Goal: Information Seeking & Learning: Check status

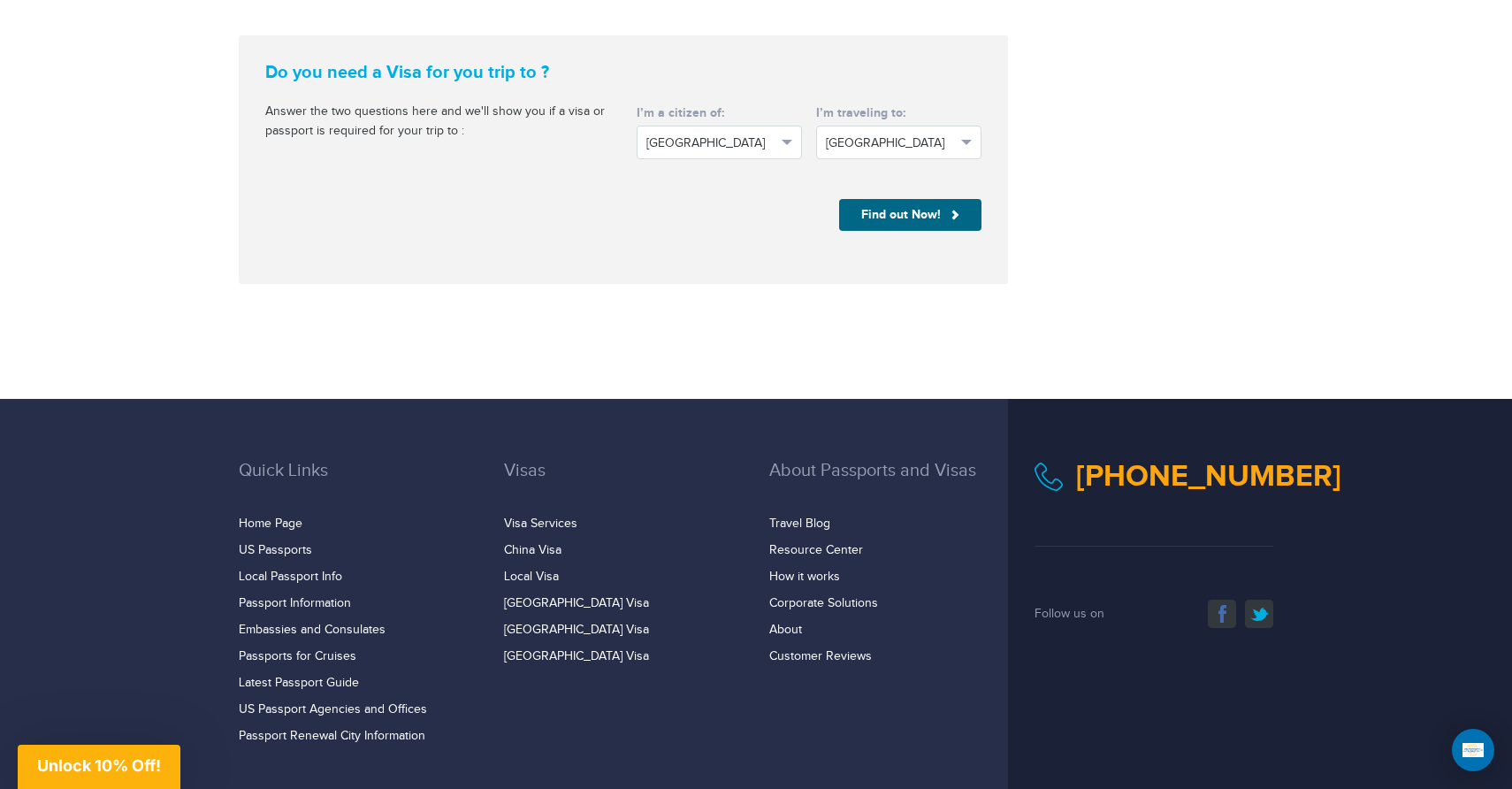
scroll to position [2771, 0]
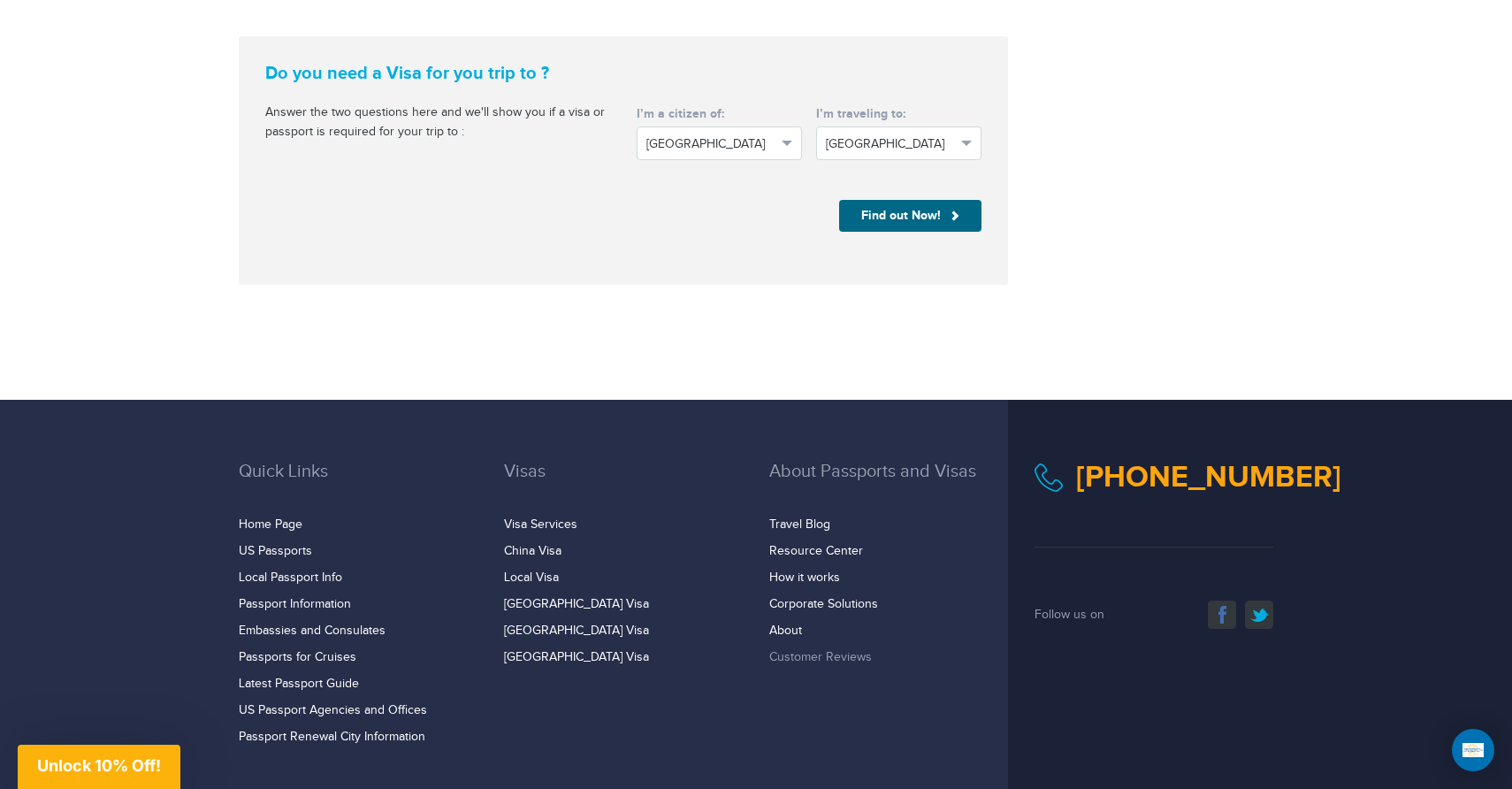
click at [792, 650] on link "Customer Reviews" at bounding box center [821, 657] width 103 height 15
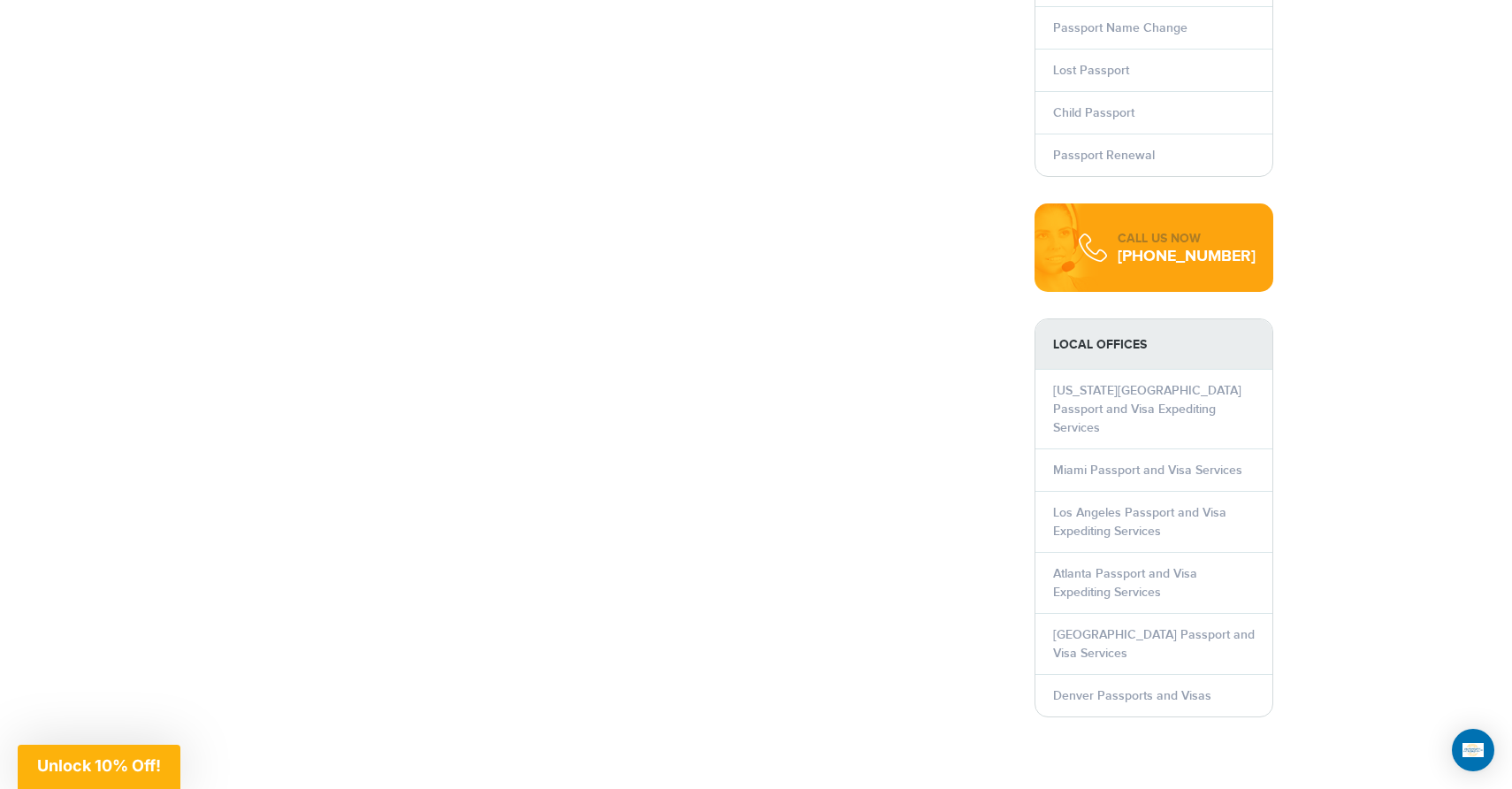
scroll to position [705, 0]
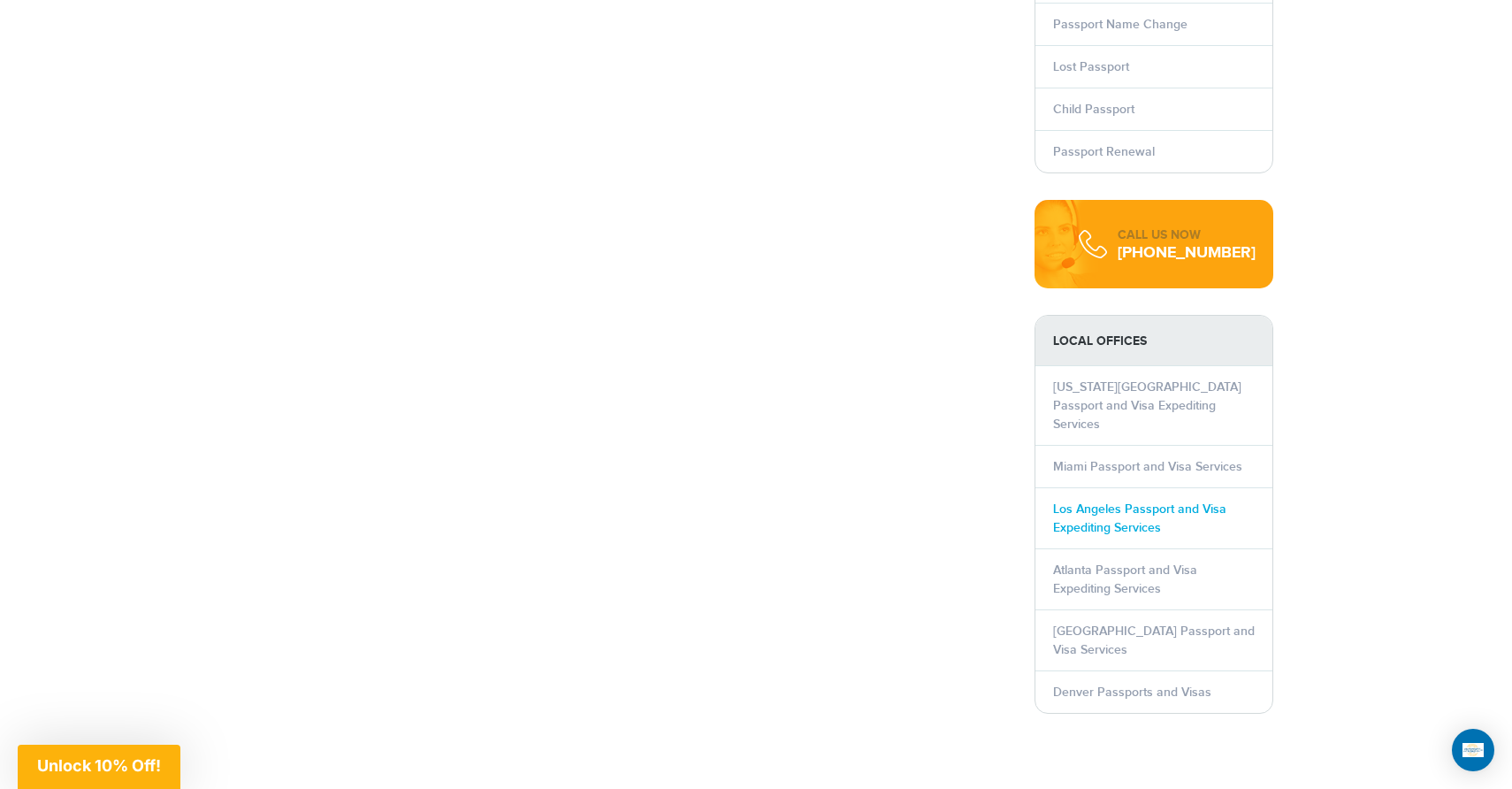
click at [1099, 501] on link "Los Angeles Passport and Visa Expediting Services" at bounding box center [1140, 518] width 173 height 34
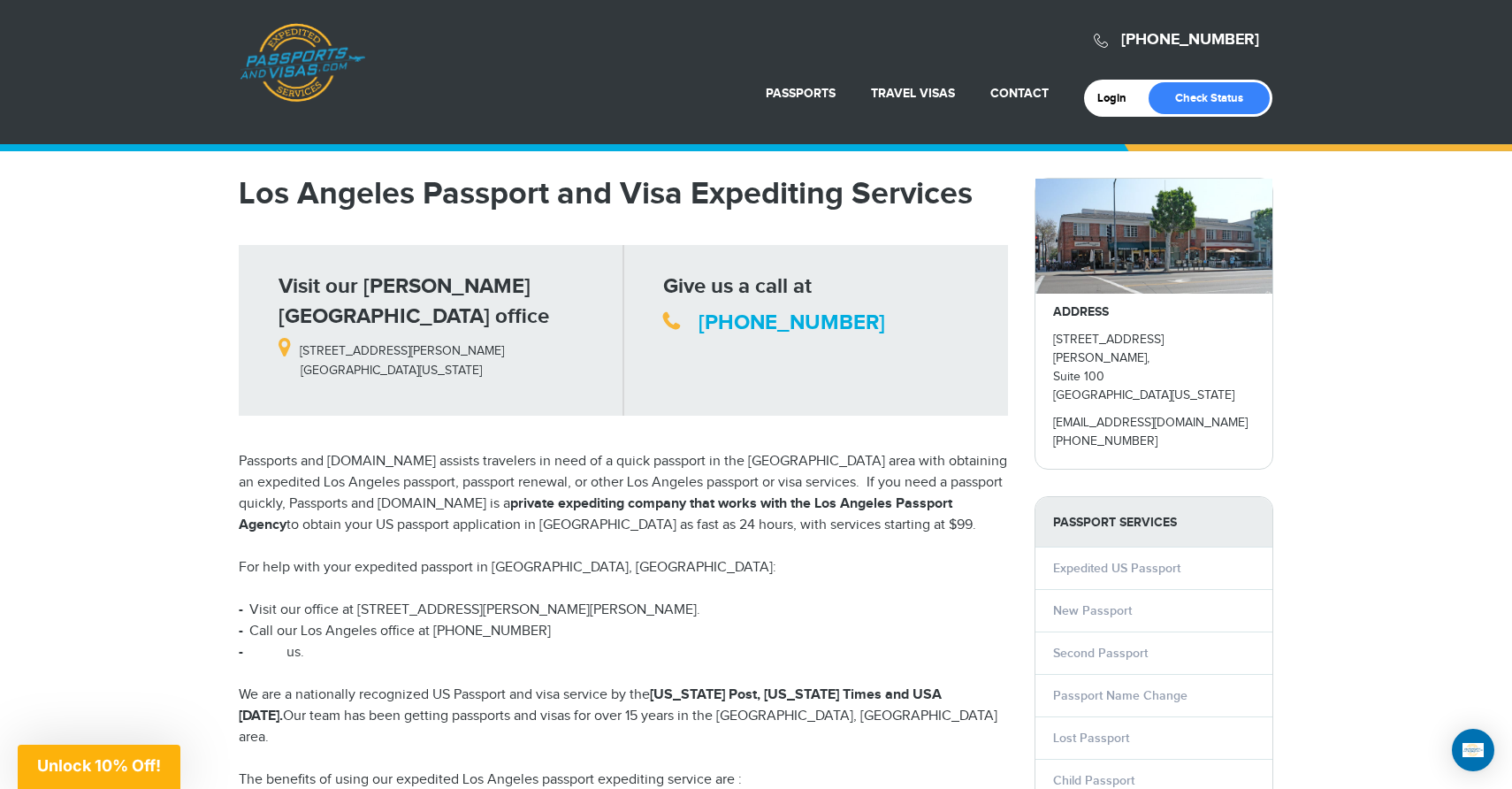
click at [274, 644] on link "Email" at bounding box center [269, 652] width 34 height 17
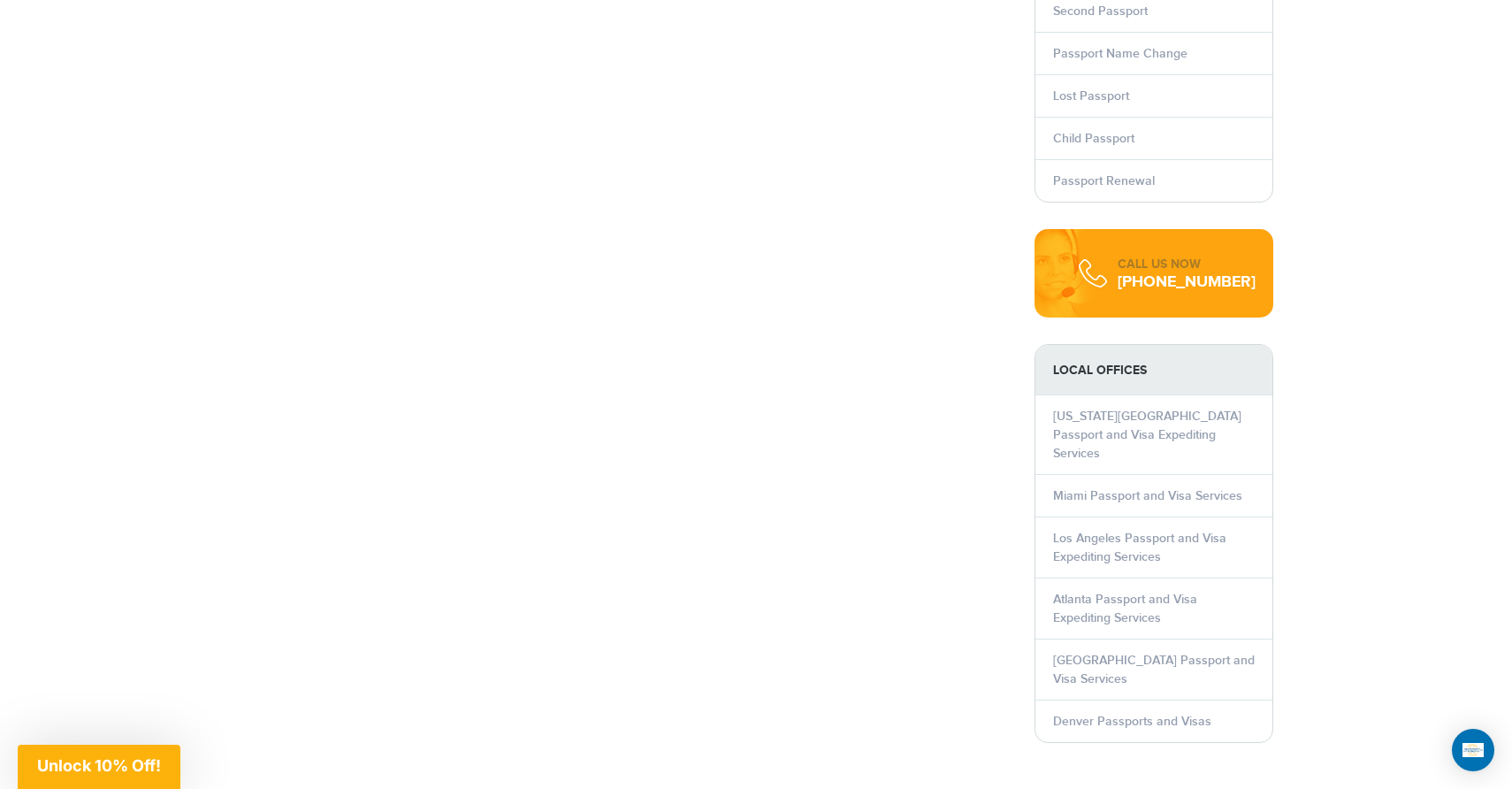
scroll to position [680, 0]
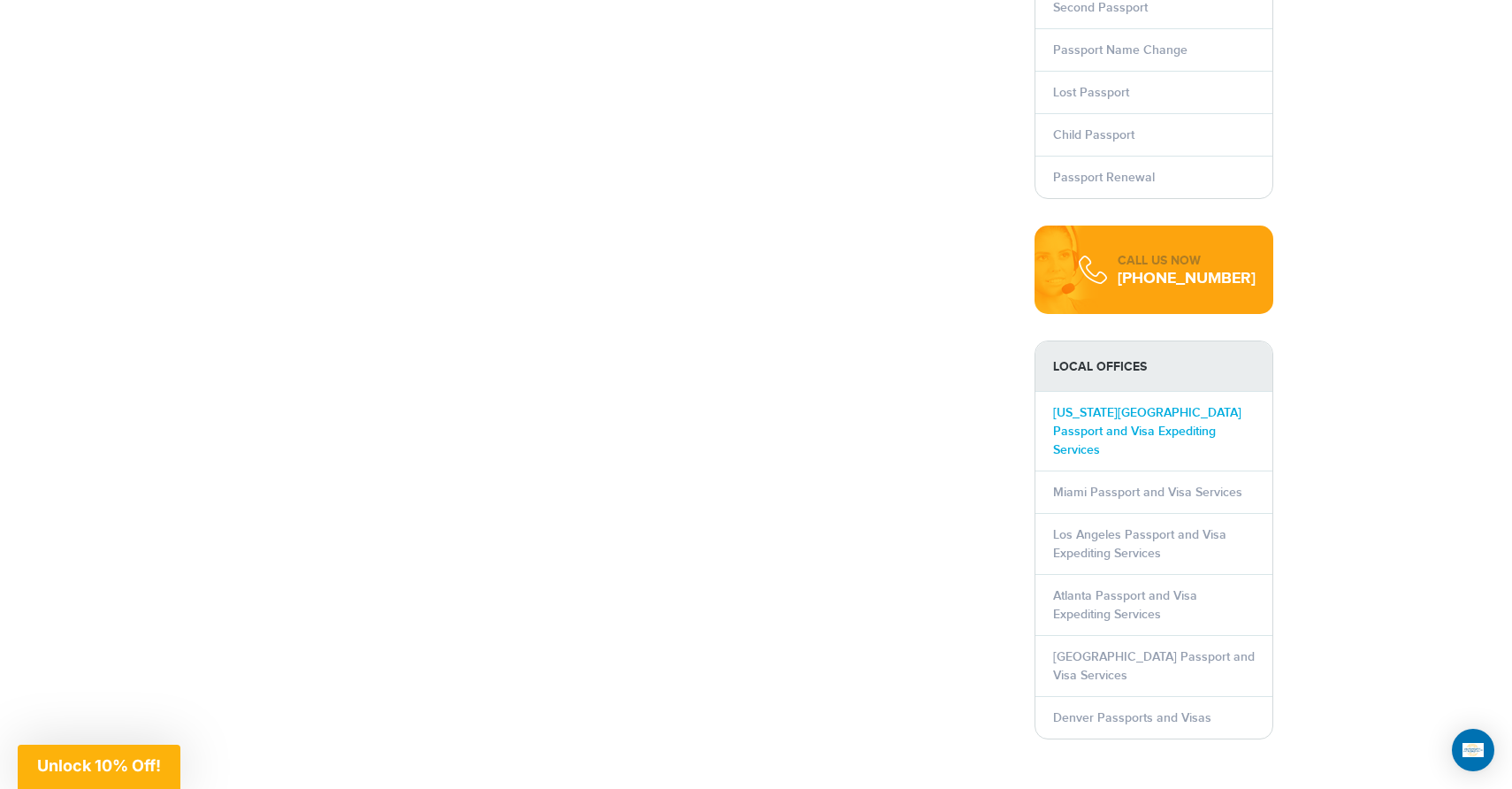
click at [1097, 405] on link "[US_STATE][GEOGRAPHIC_DATA] Passport and Visa Expediting Services" at bounding box center [1148, 431] width 189 height 52
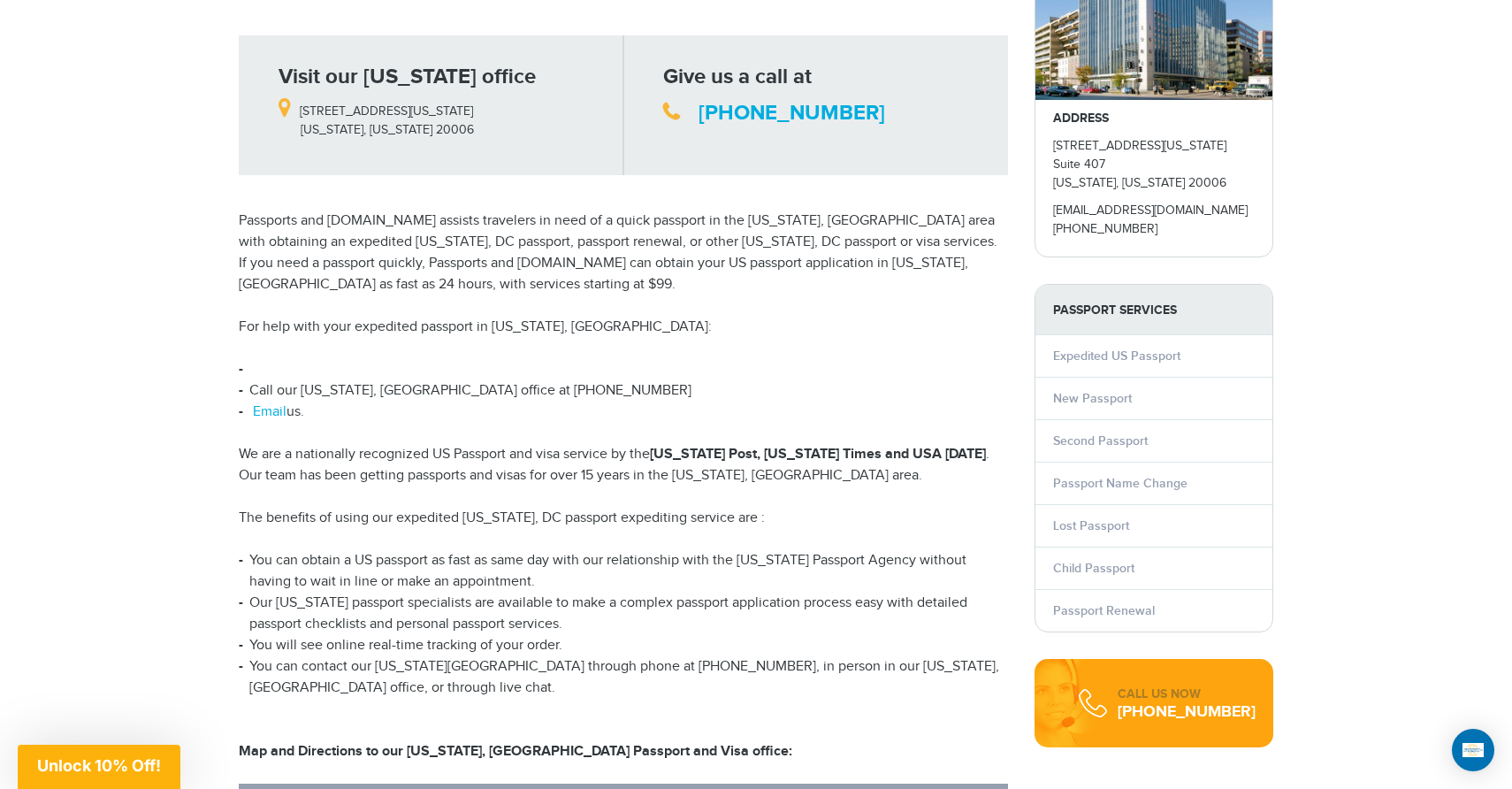
scroll to position [243, 0]
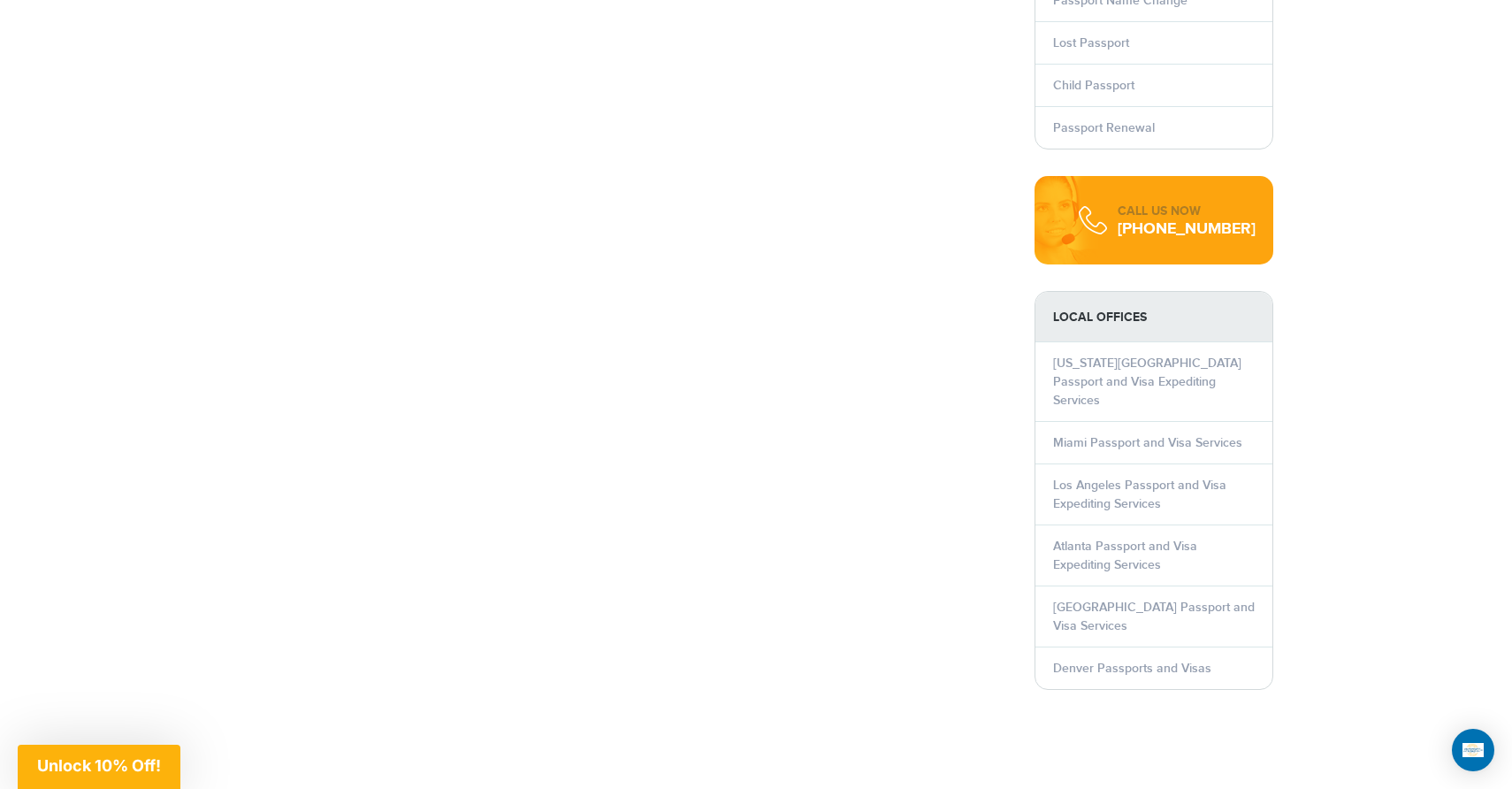
scroll to position [734, 0]
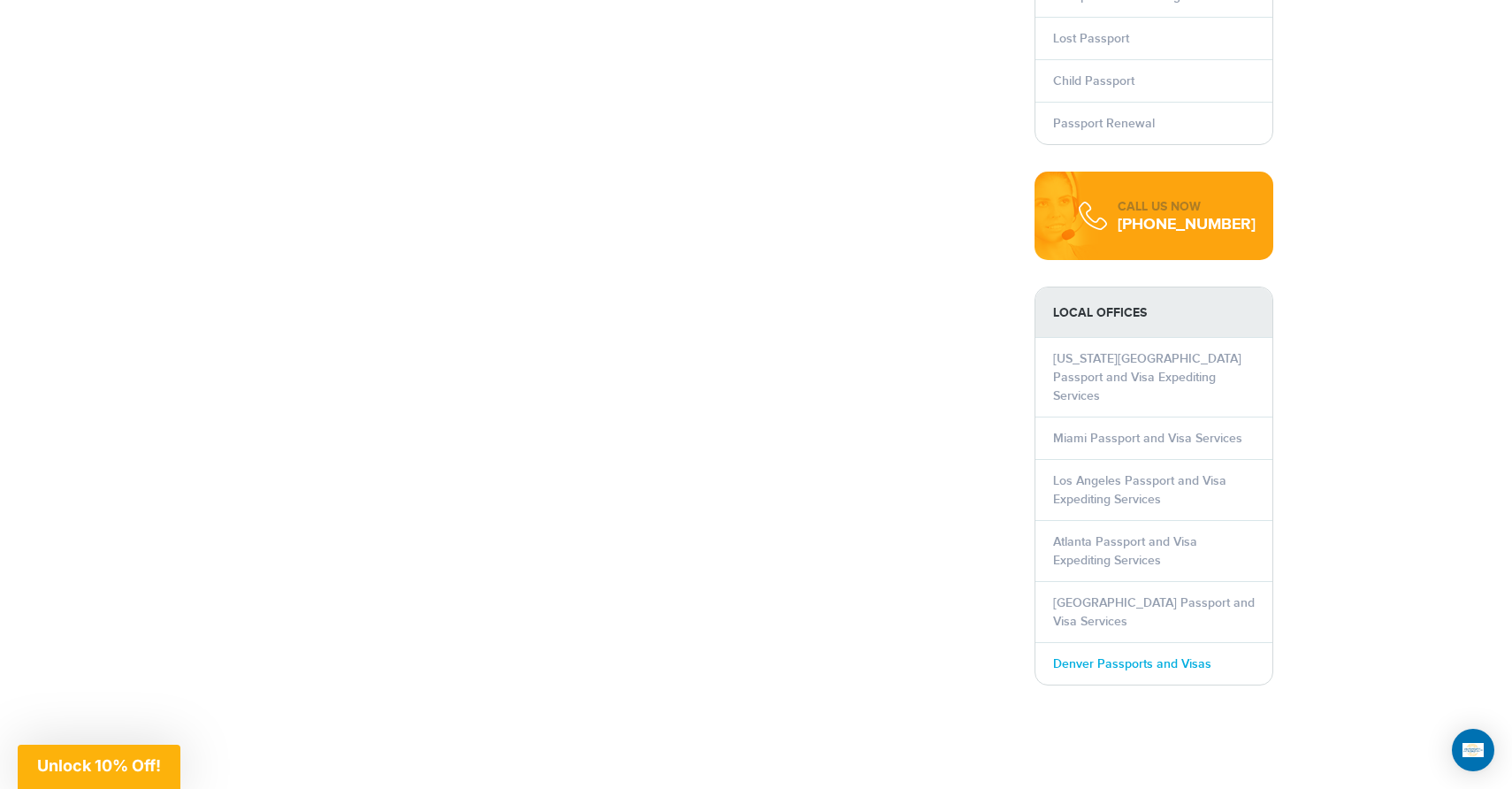
click at [1087, 656] on link "Denver Passports and Visas" at bounding box center [1132, 663] width 158 height 15
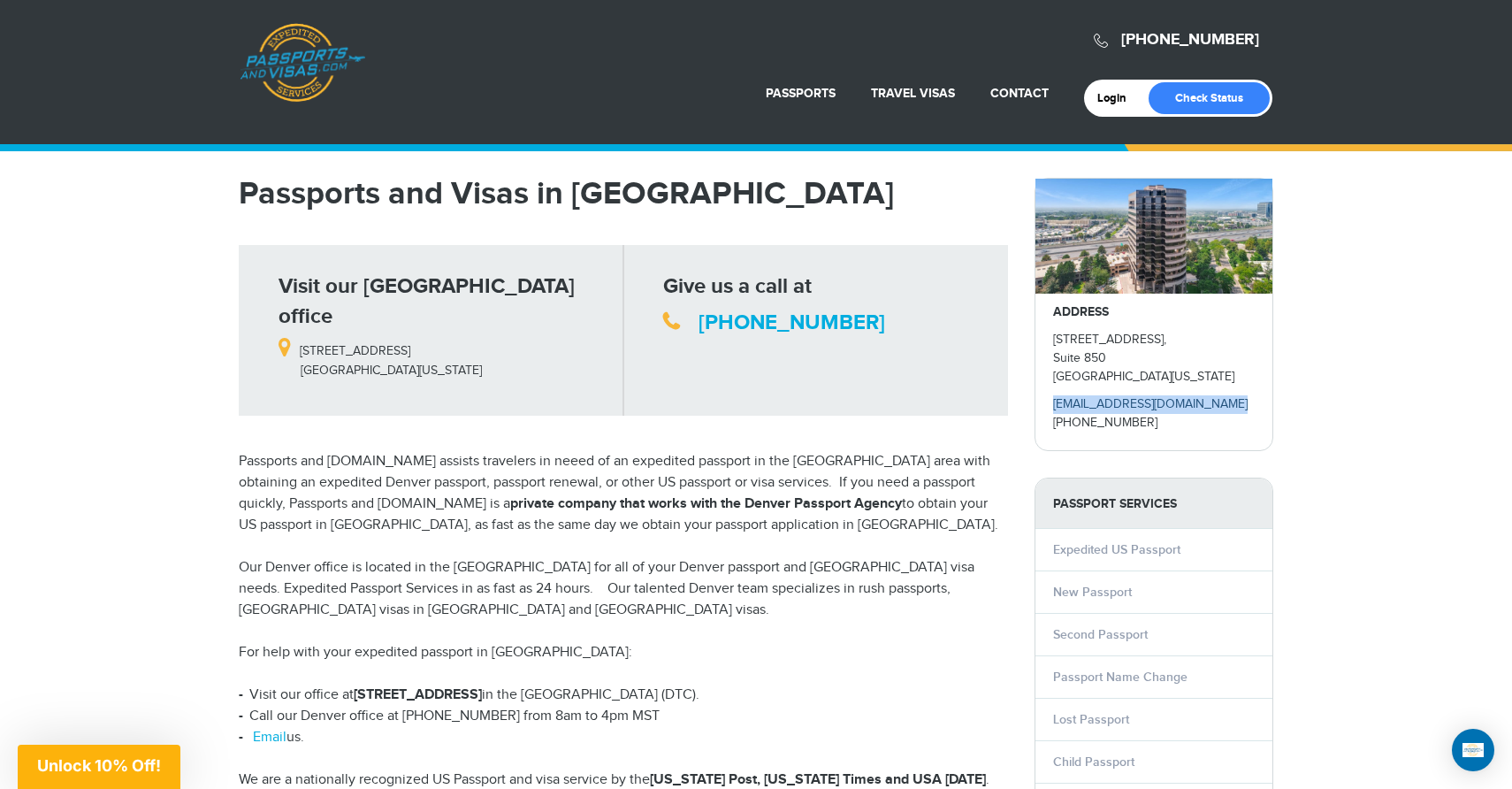
copy link "[EMAIL_ADDRESS][DOMAIN_NAME]"
drag, startPoint x: 1233, startPoint y: 403, endPoint x: 1053, endPoint y: 399, distance: 180.0
click at [1053, 399] on div "ADDRESS 5251 DTC Parkway, Suite 850 Greenwood Village, Colorado 80111 denver@pa…" at bounding box center [1154, 371] width 237 height 156
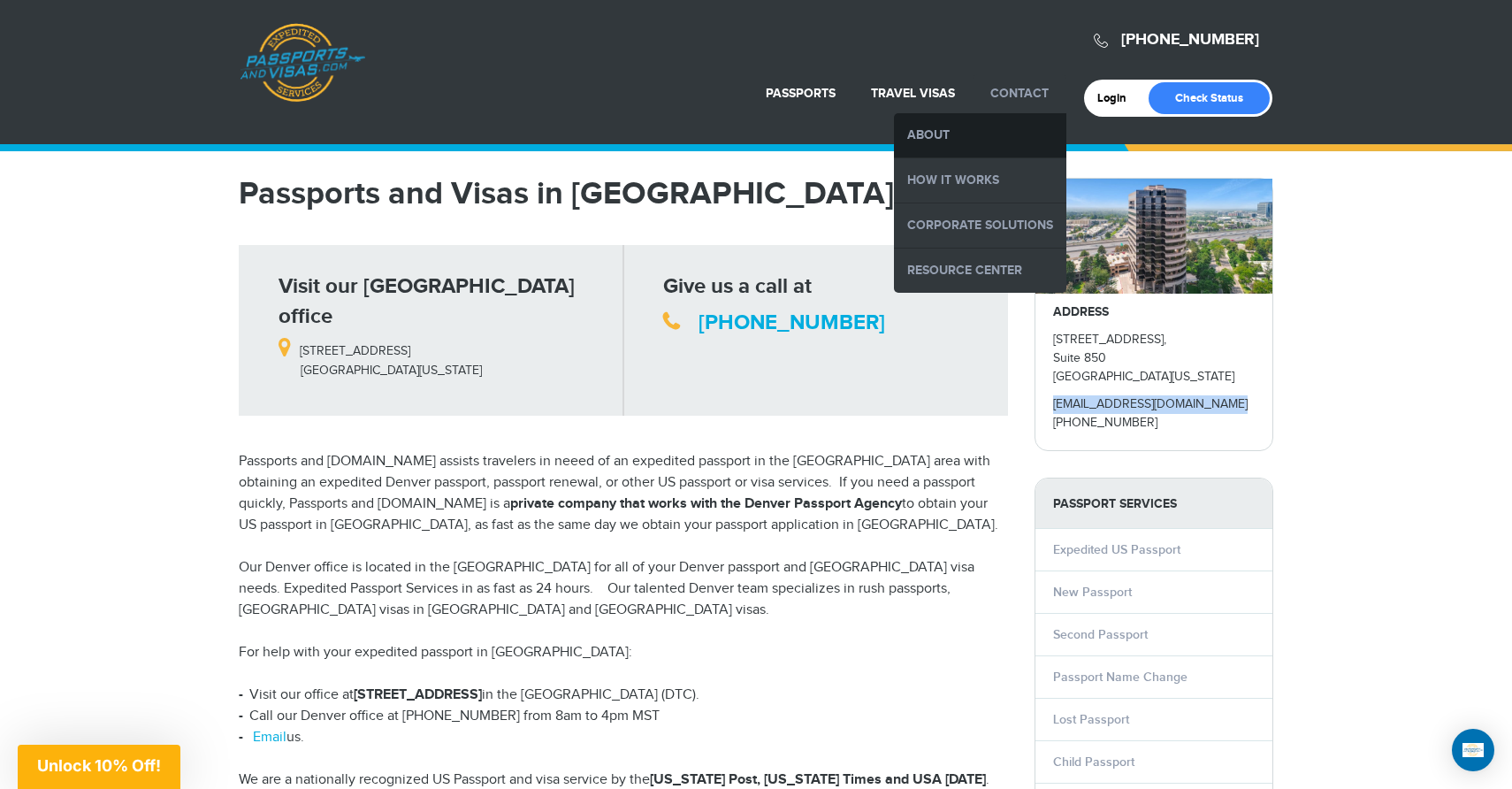
click at [939, 144] on link "About" at bounding box center [979, 135] width 172 height 45
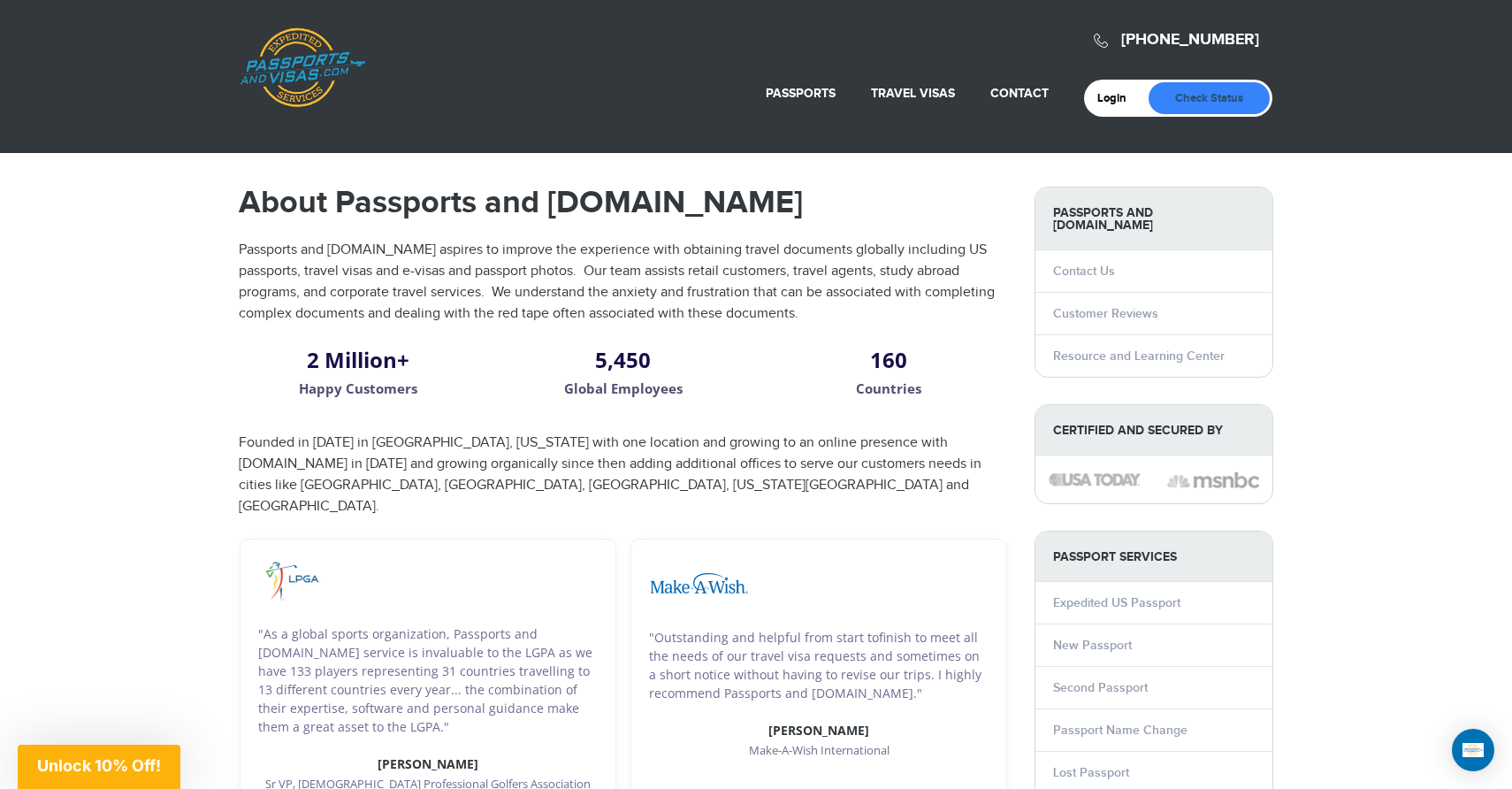
click at [1186, 107] on link "Check Status" at bounding box center [1209, 98] width 121 height 32
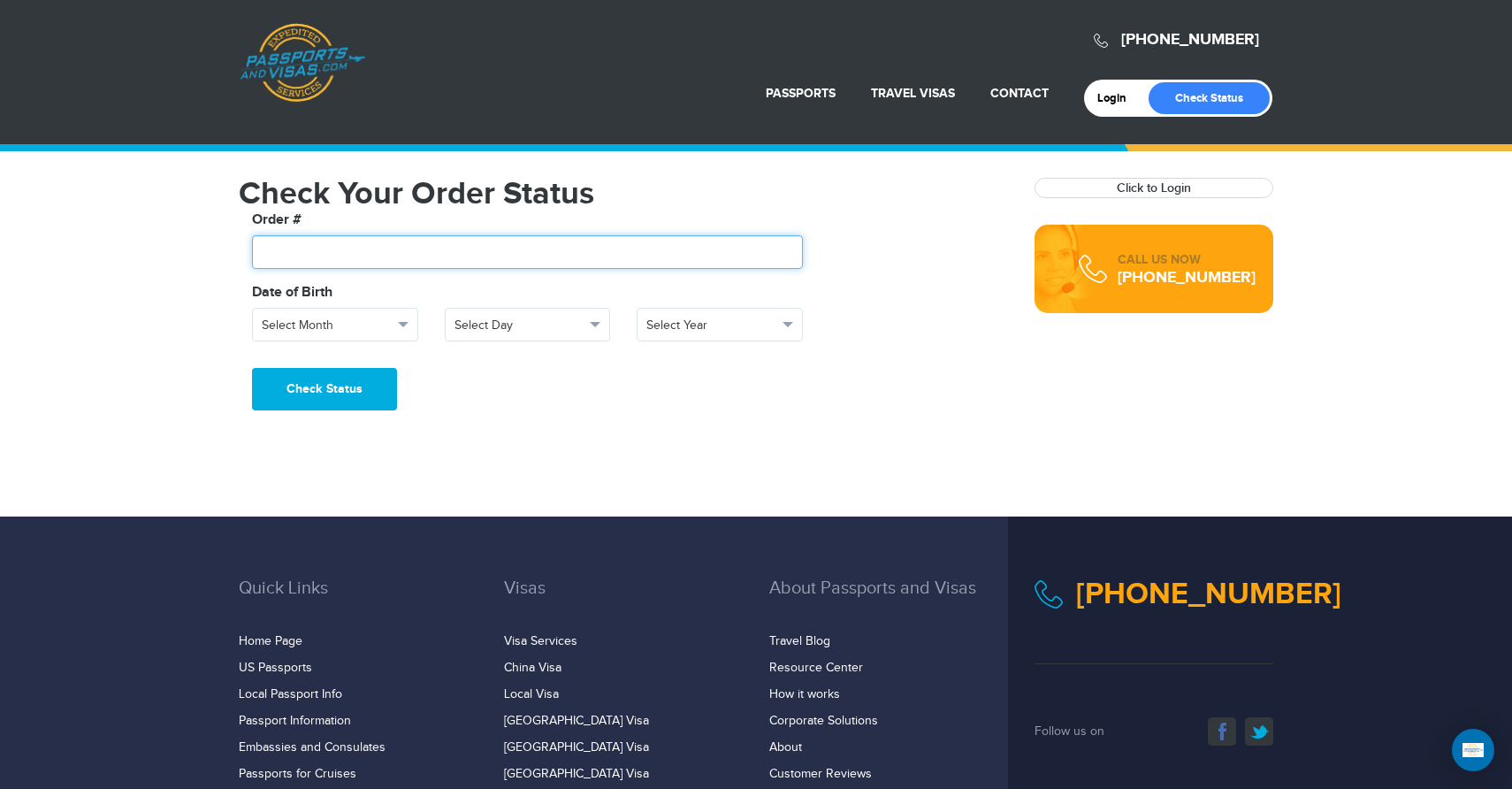
click at [533, 251] on input "text" at bounding box center [527, 252] width 551 height 34
type input "*******"
click at [397, 317] on button "Select Month" at bounding box center [334, 325] width 166 height 34
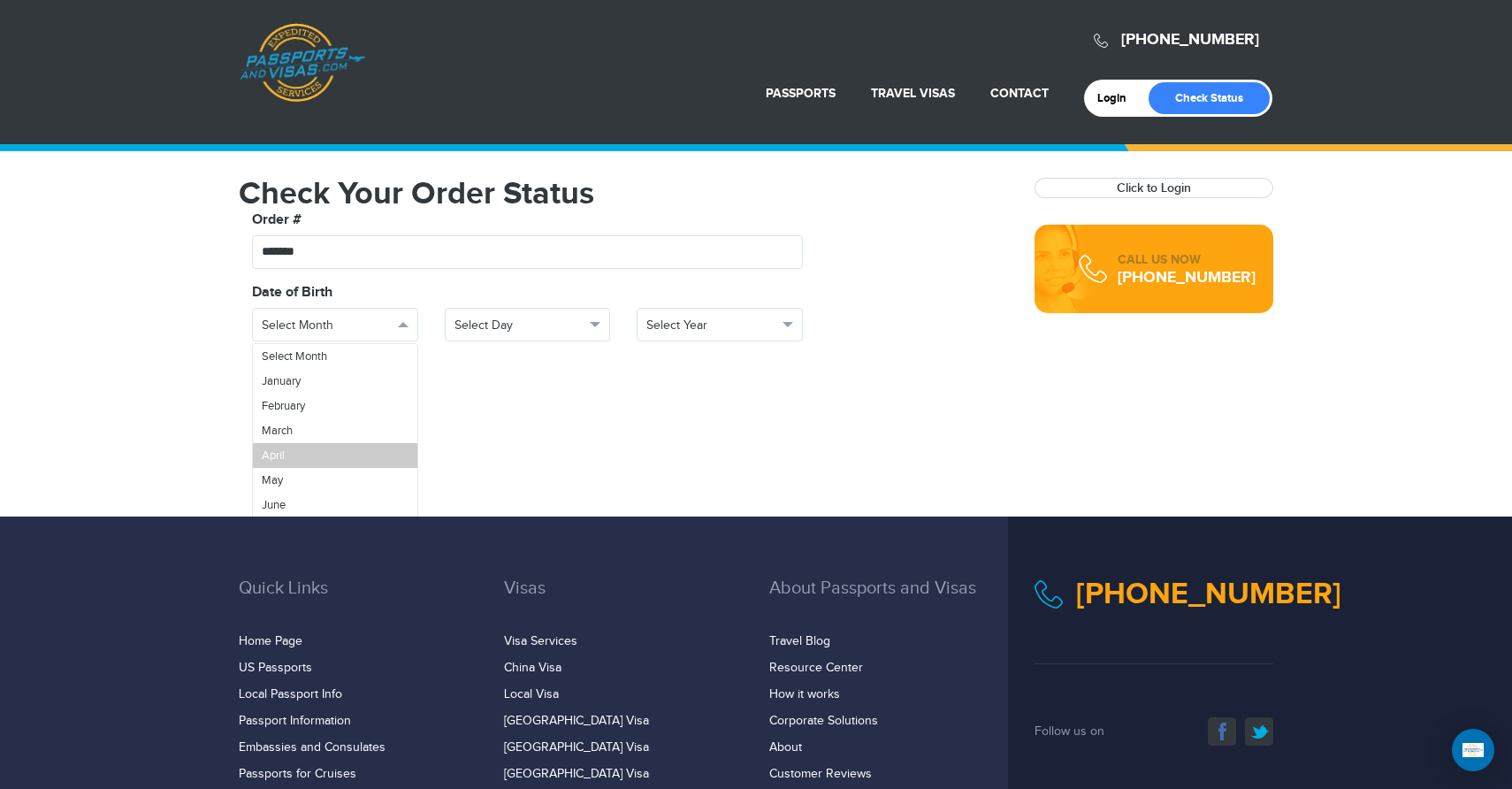
click at [345, 456] on link "April" at bounding box center [334, 455] width 164 height 24
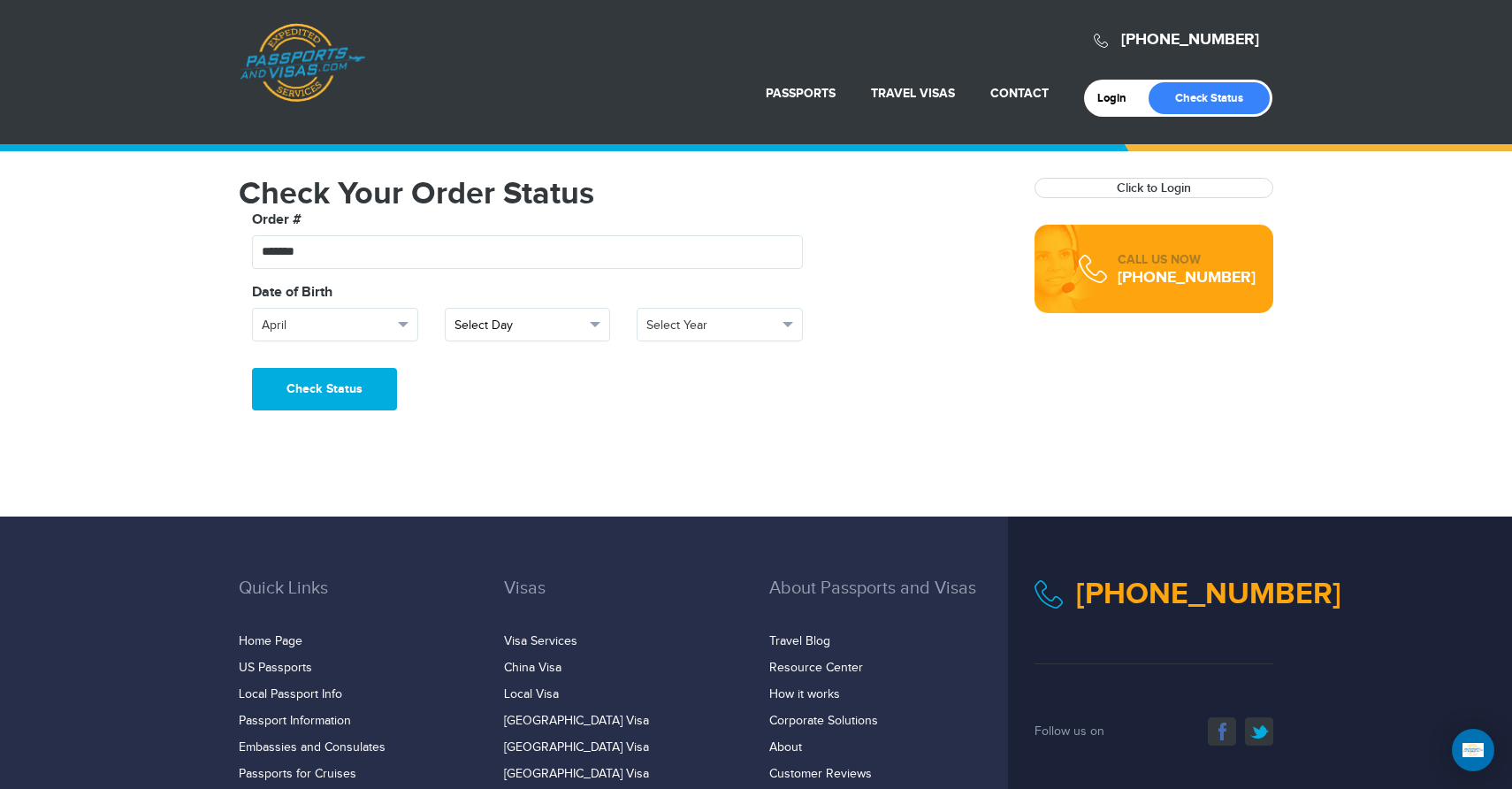
click at [490, 321] on span "Select Day" at bounding box center [520, 326] width 131 height 17
click at [469, 486] on link "11" at bounding box center [528, 489] width 164 height 24
click at [681, 326] on span "Select Year" at bounding box center [711, 326] width 131 height 17
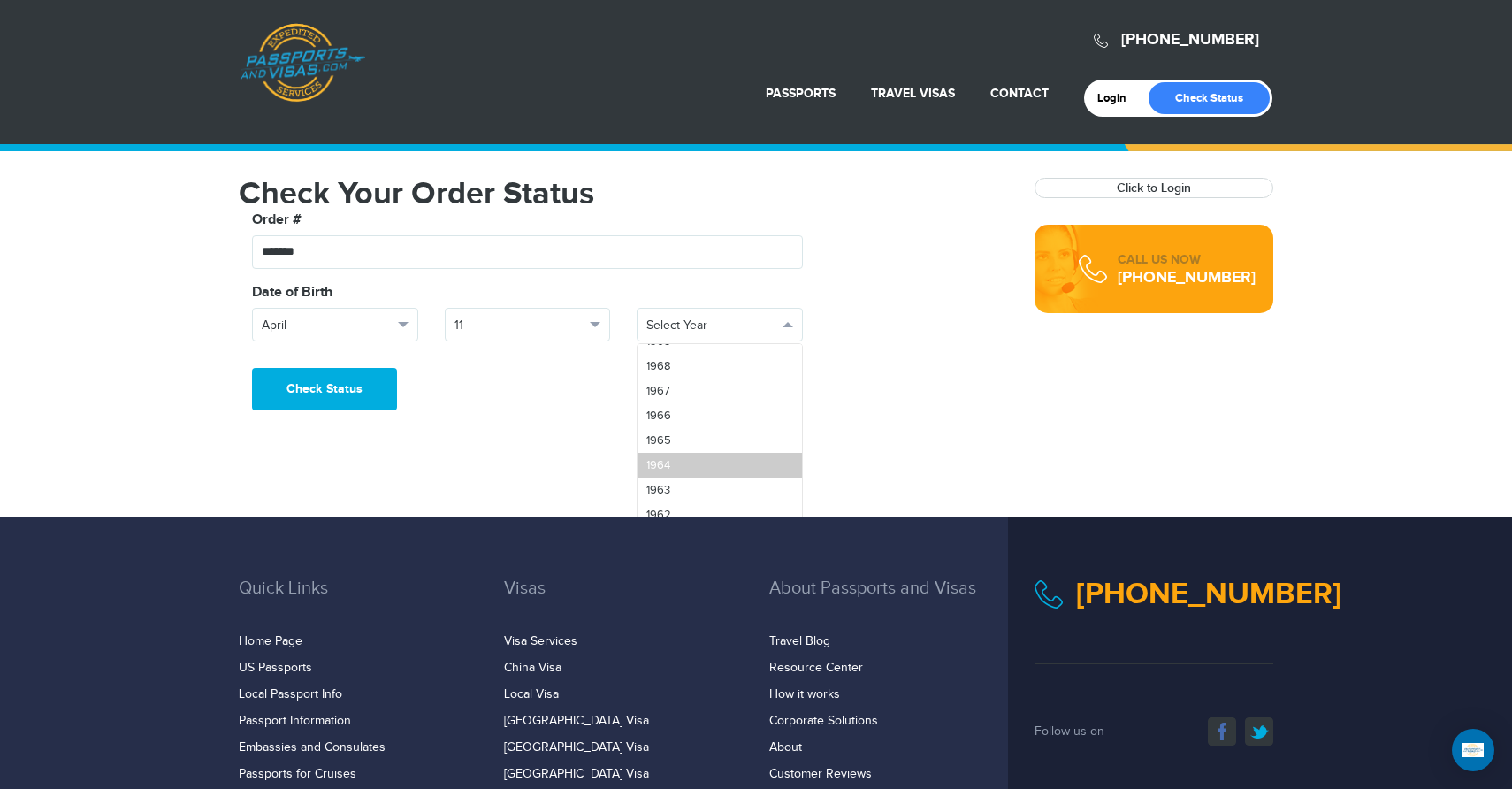
click at [667, 467] on span "1964" at bounding box center [658, 464] width 24 height 15
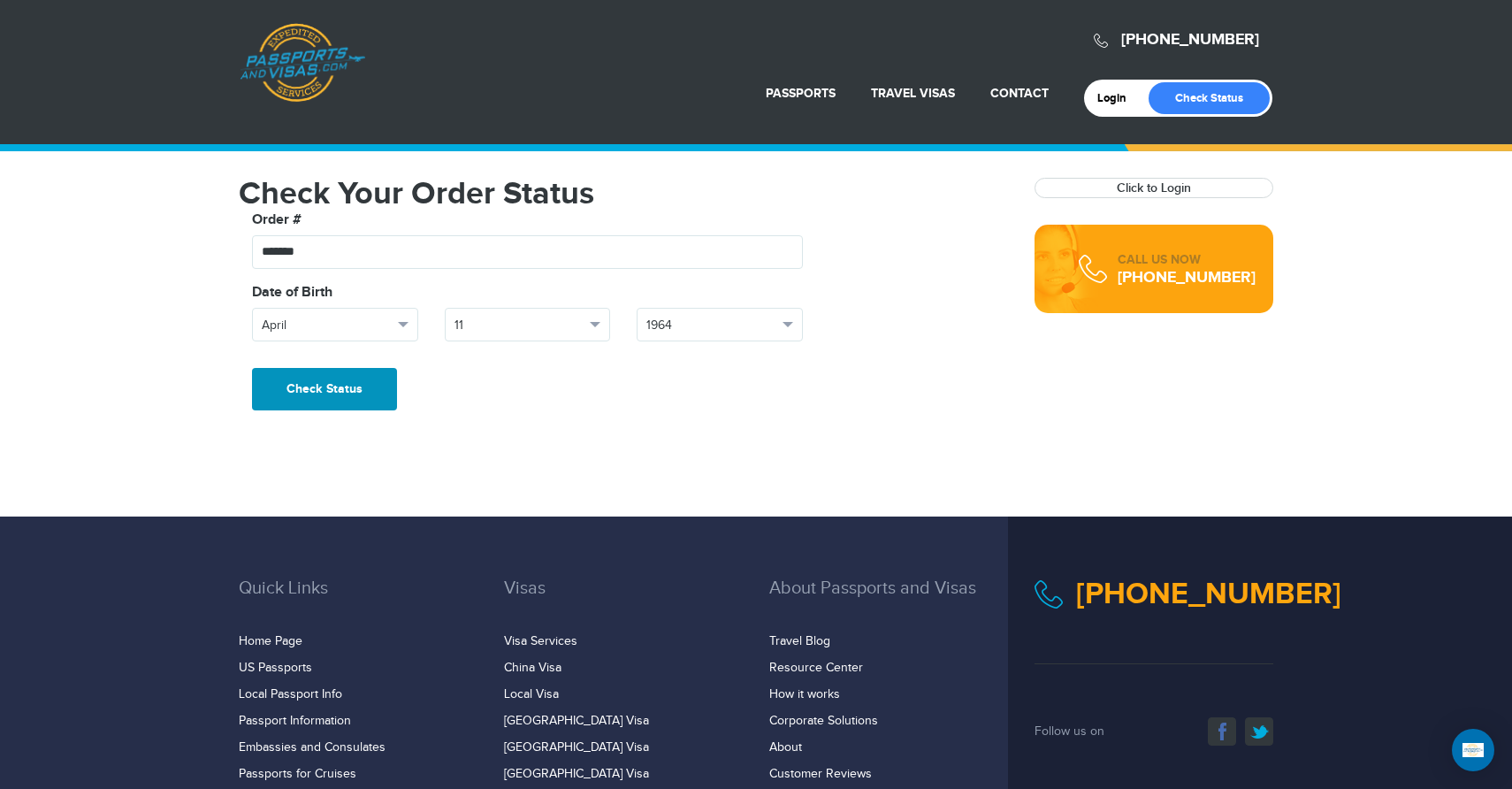
click at [333, 391] on button "Check Status" at bounding box center [324, 390] width 145 height 43
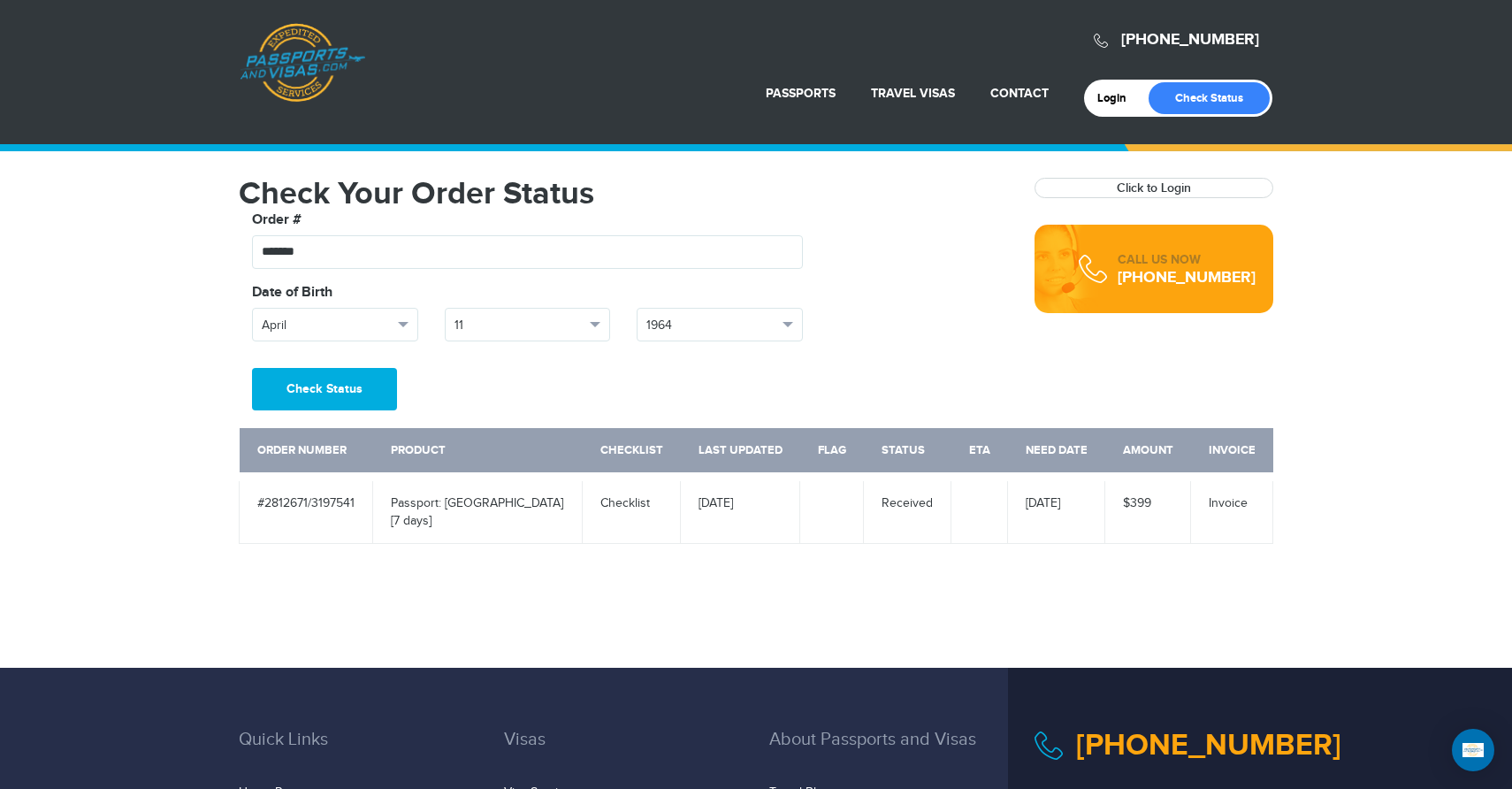
click at [1186, 277] on div "[PHONE_NUMBER]" at bounding box center [1186, 278] width 138 height 17
click at [1166, 278] on div "[PHONE_NUMBER]" at bounding box center [1186, 278] width 138 height 17
click at [1166, 260] on div "CALL US NOW" at bounding box center [1186, 259] width 138 height 17
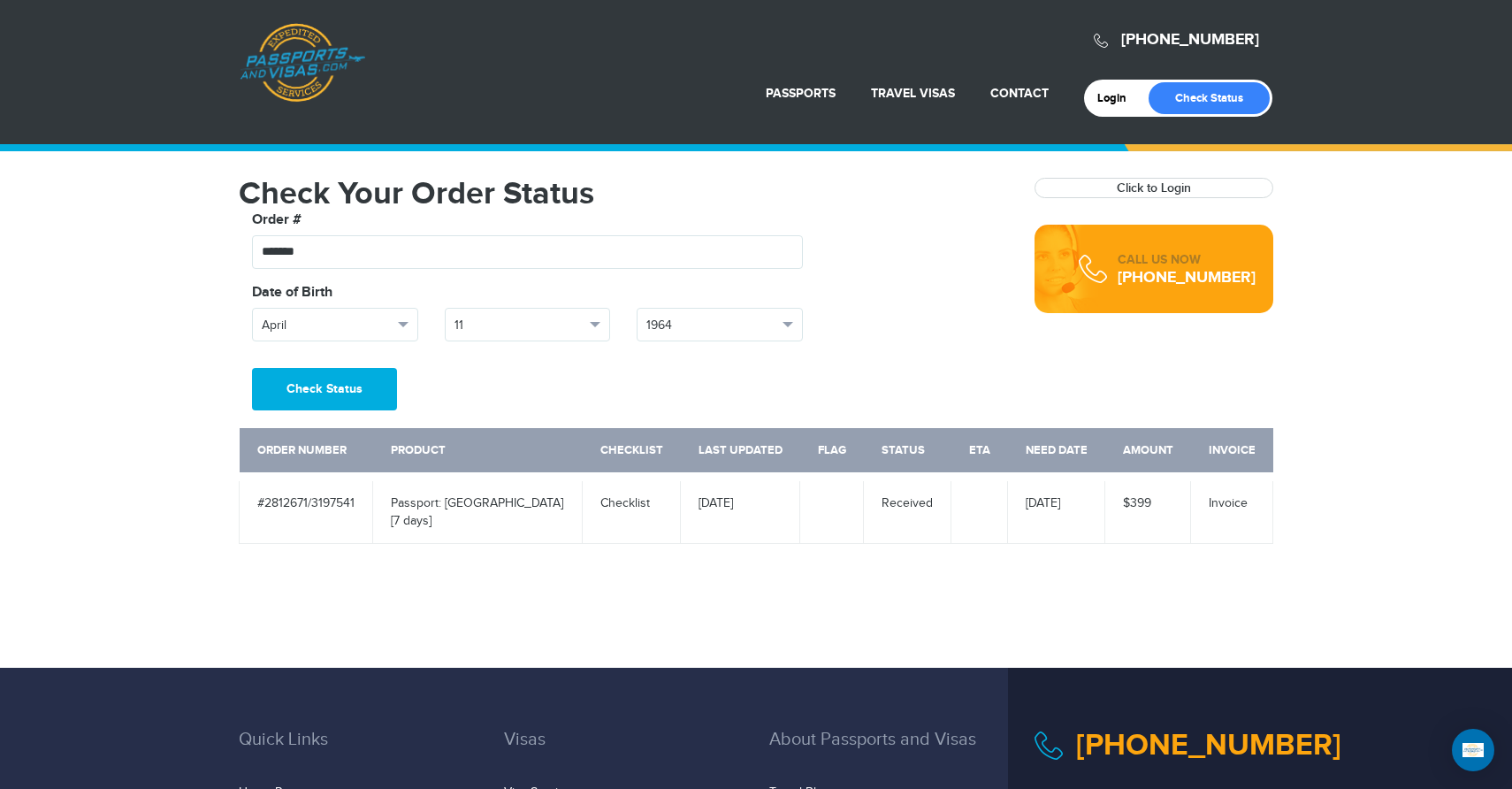
click at [1166, 286] on div "[PHONE_NUMBER]" at bounding box center [1186, 278] width 138 height 17
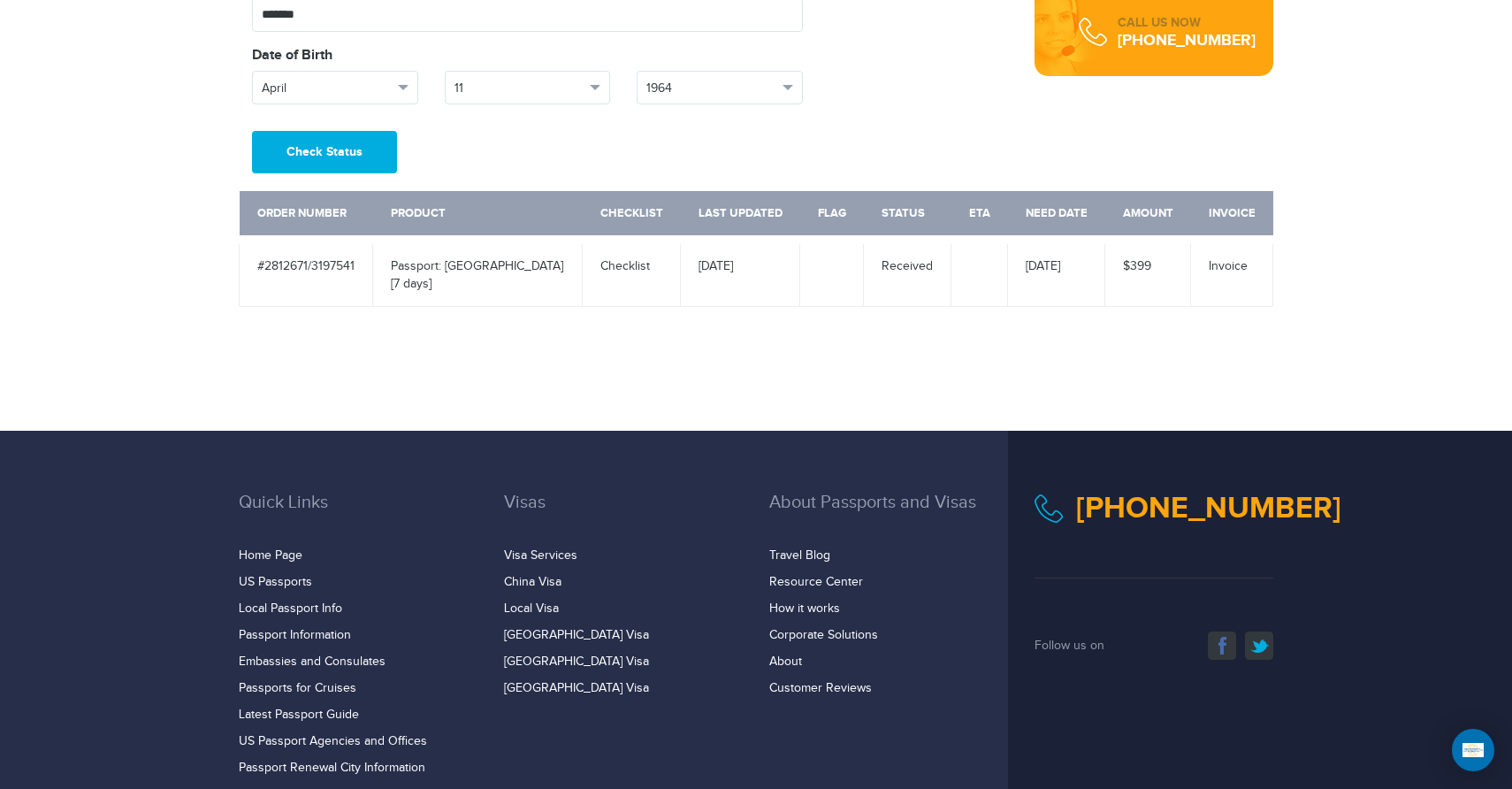
scroll to position [256, 0]
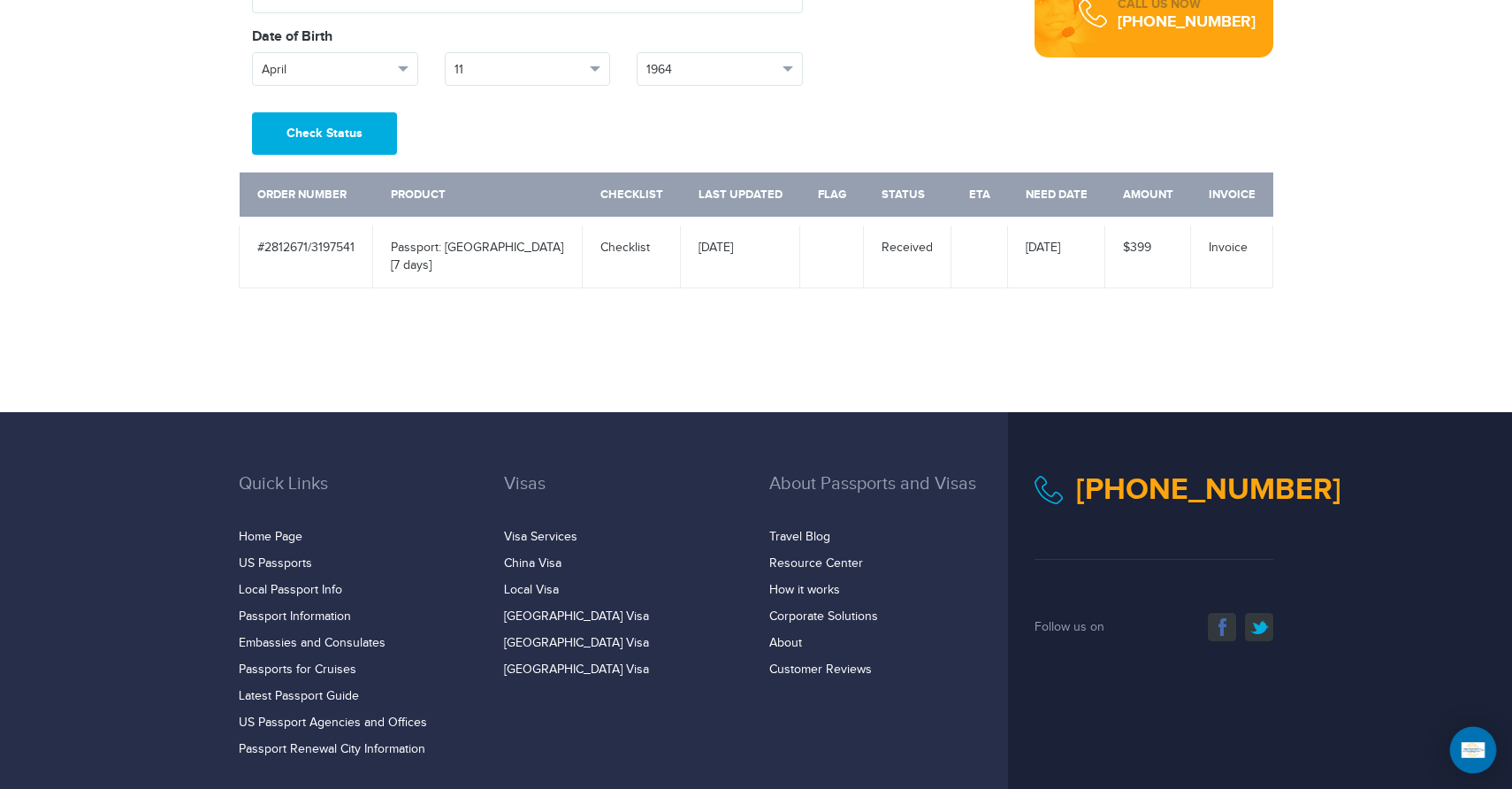
click at [1470, 750] on img "Open Intercom Messenger" at bounding box center [1473, 749] width 23 height 15
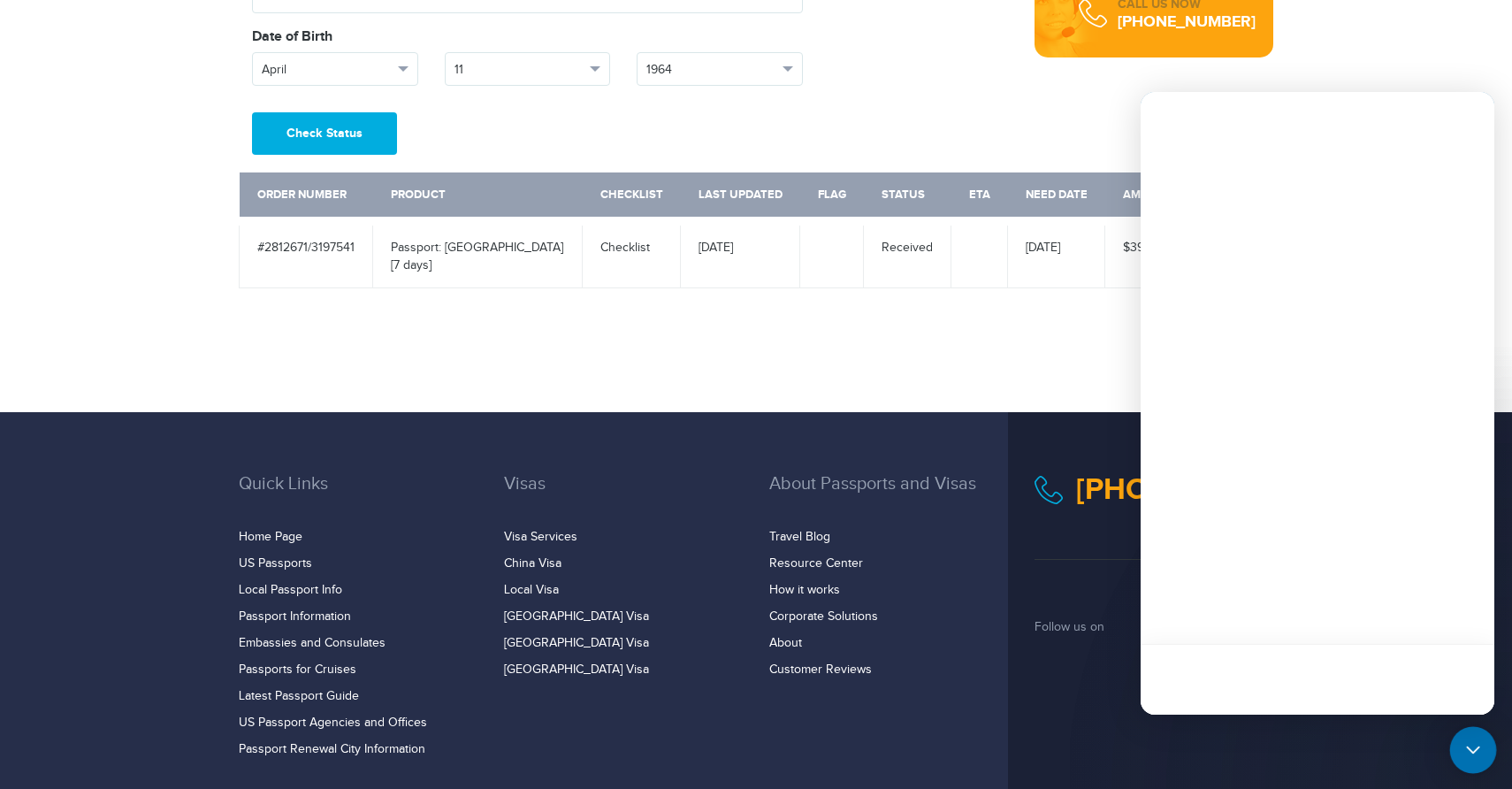
scroll to position [0, 0]
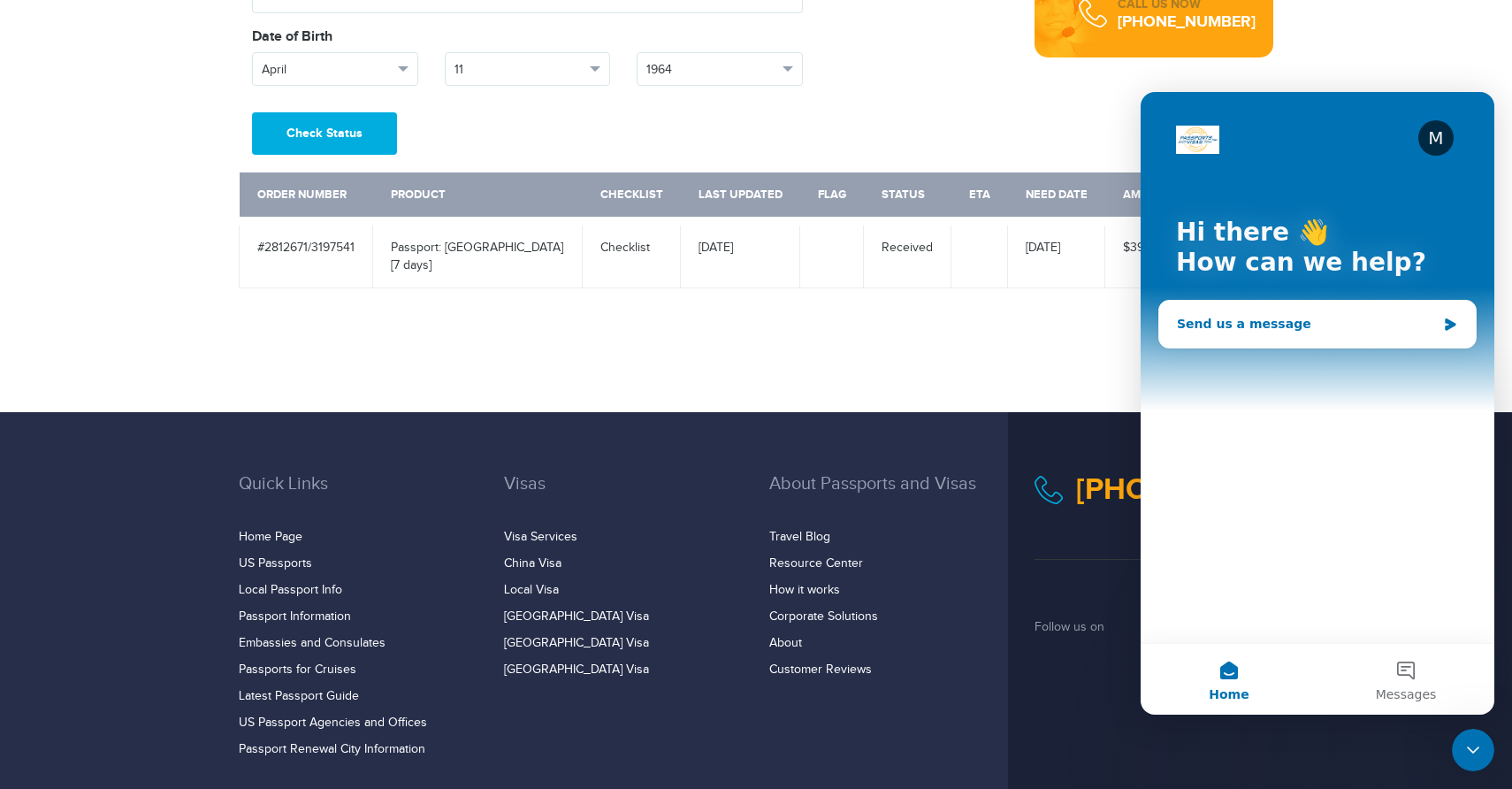
click at [1272, 327] on div "Send us a message" at bounding box center [1306, 324] width 259 height 18
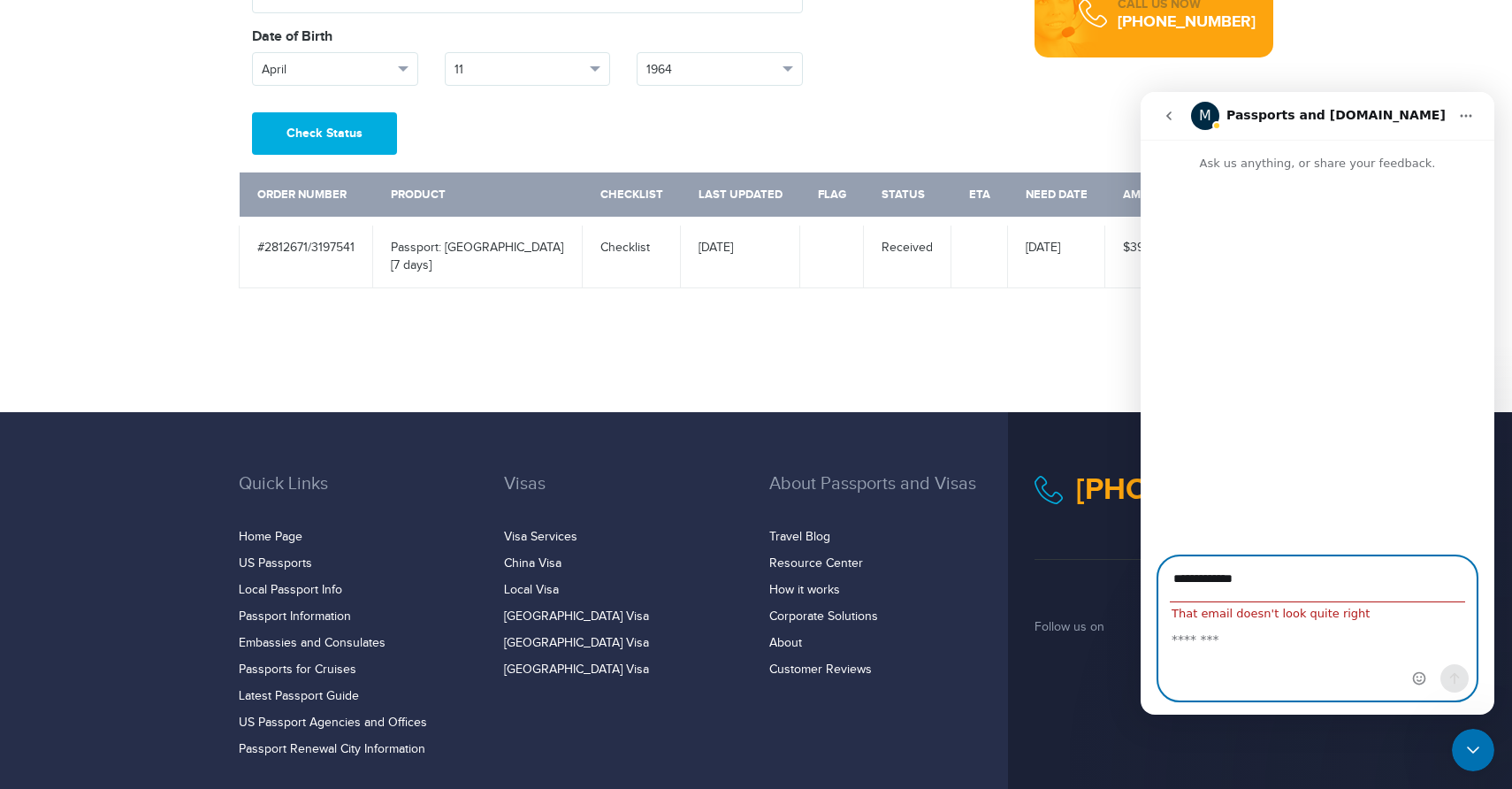
click at [1231, 641] on textarea "Message…" at bounding box center [1318, 635] width 317 height 30
drag, startPoint x: 1268, startPoint y: 574, endPoint x: 1143, endPoint y: 574, distance: 125.0
click at [1143, 574] on div "**********" at bounding box center [1318, 628] width 354 height 144
type input "**********"
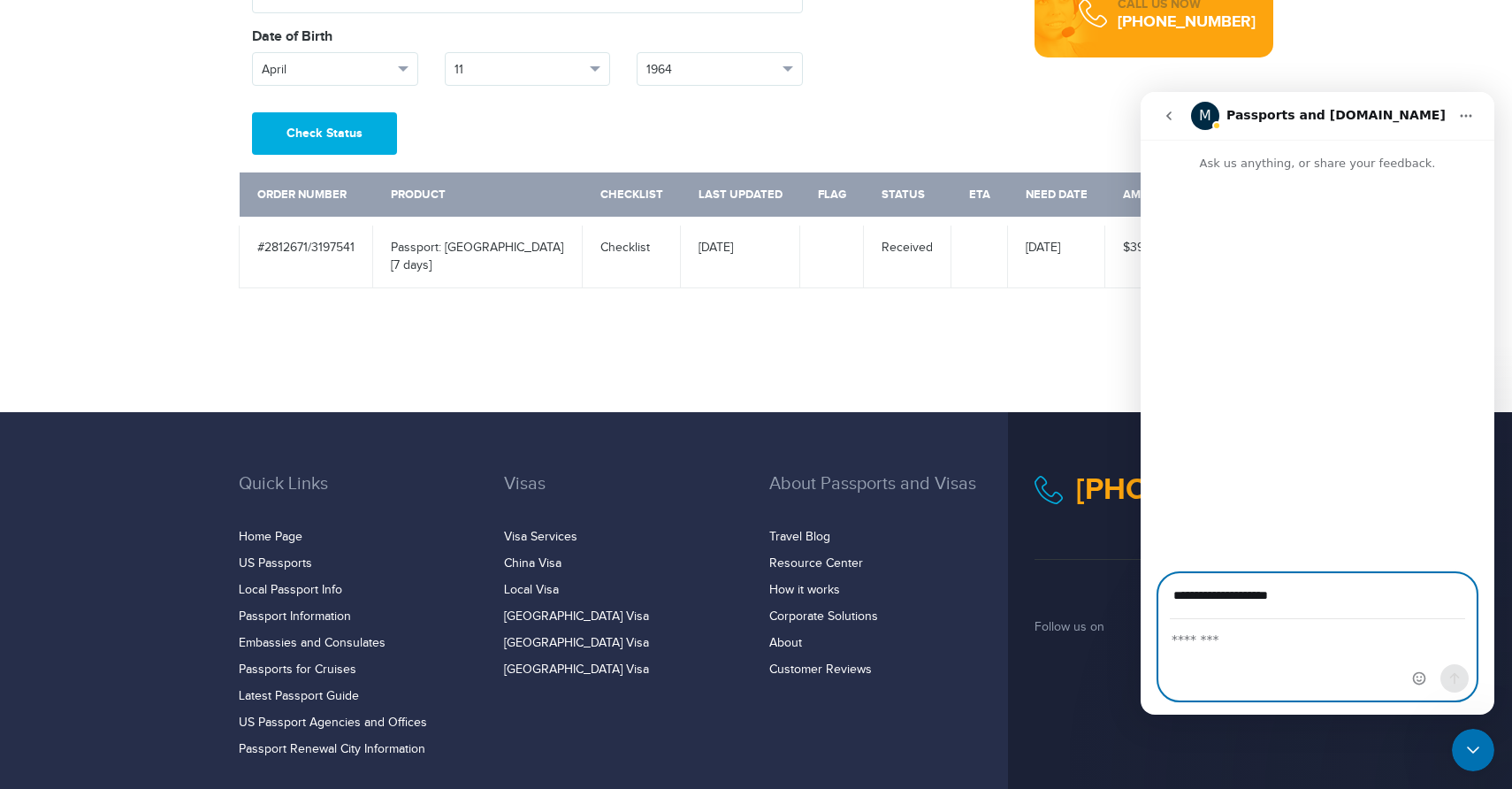
click at [1186, 644] on textarea "Message…" at bounding box center [1318, 635] width 317 height 30
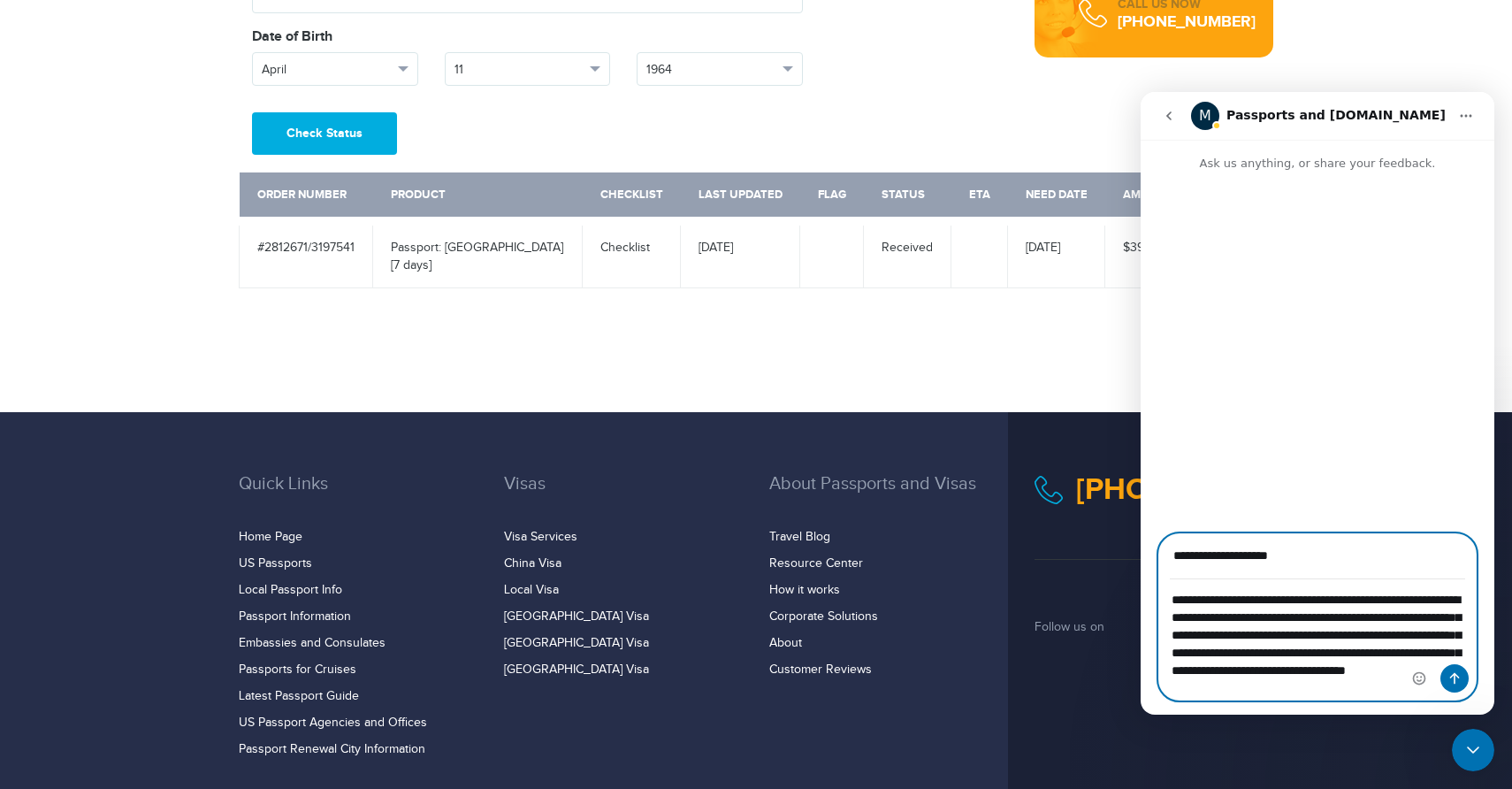
scroll to position [14, 0]
type textarea "**********"
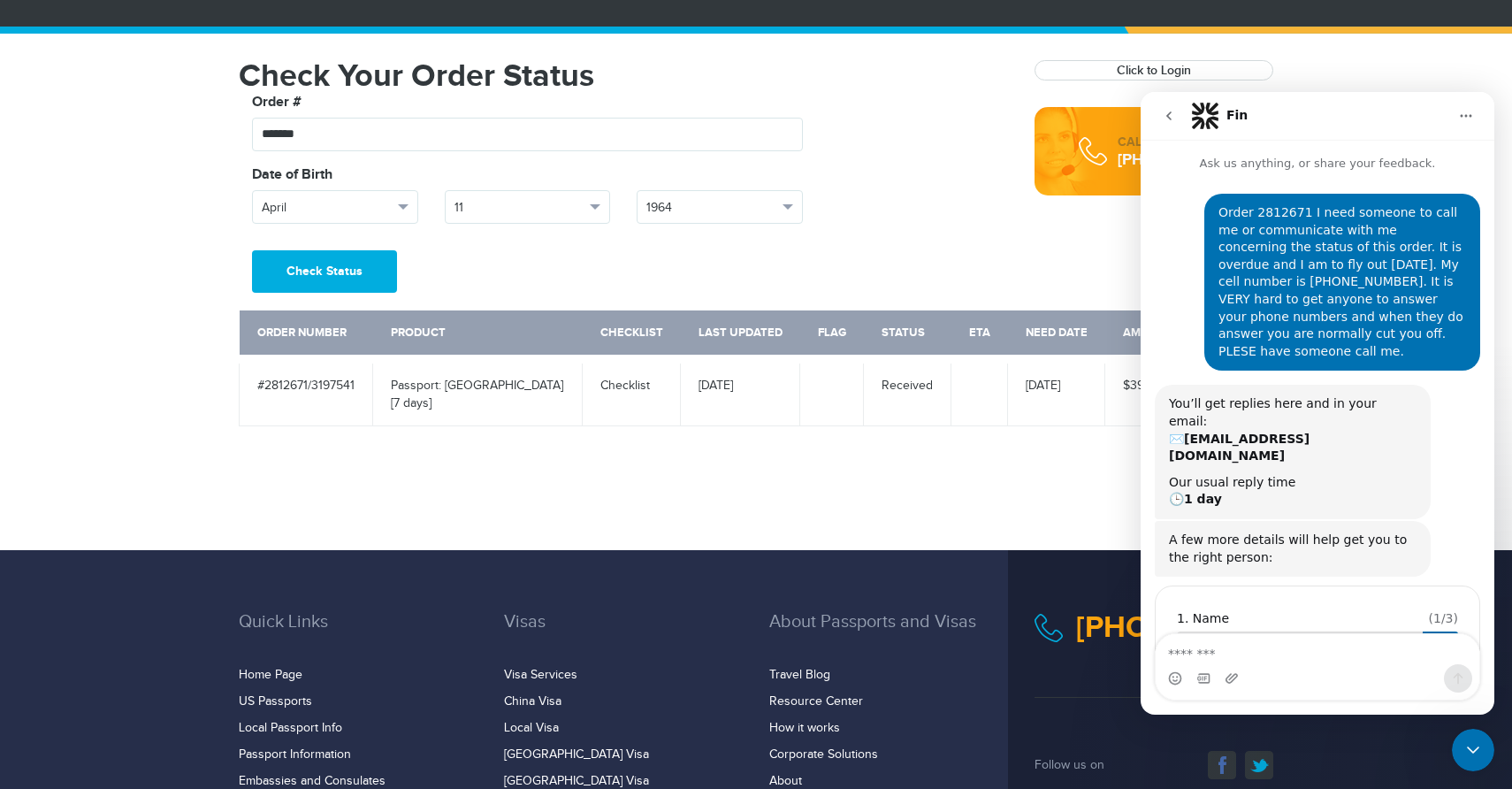
scroll to position [25, 0]
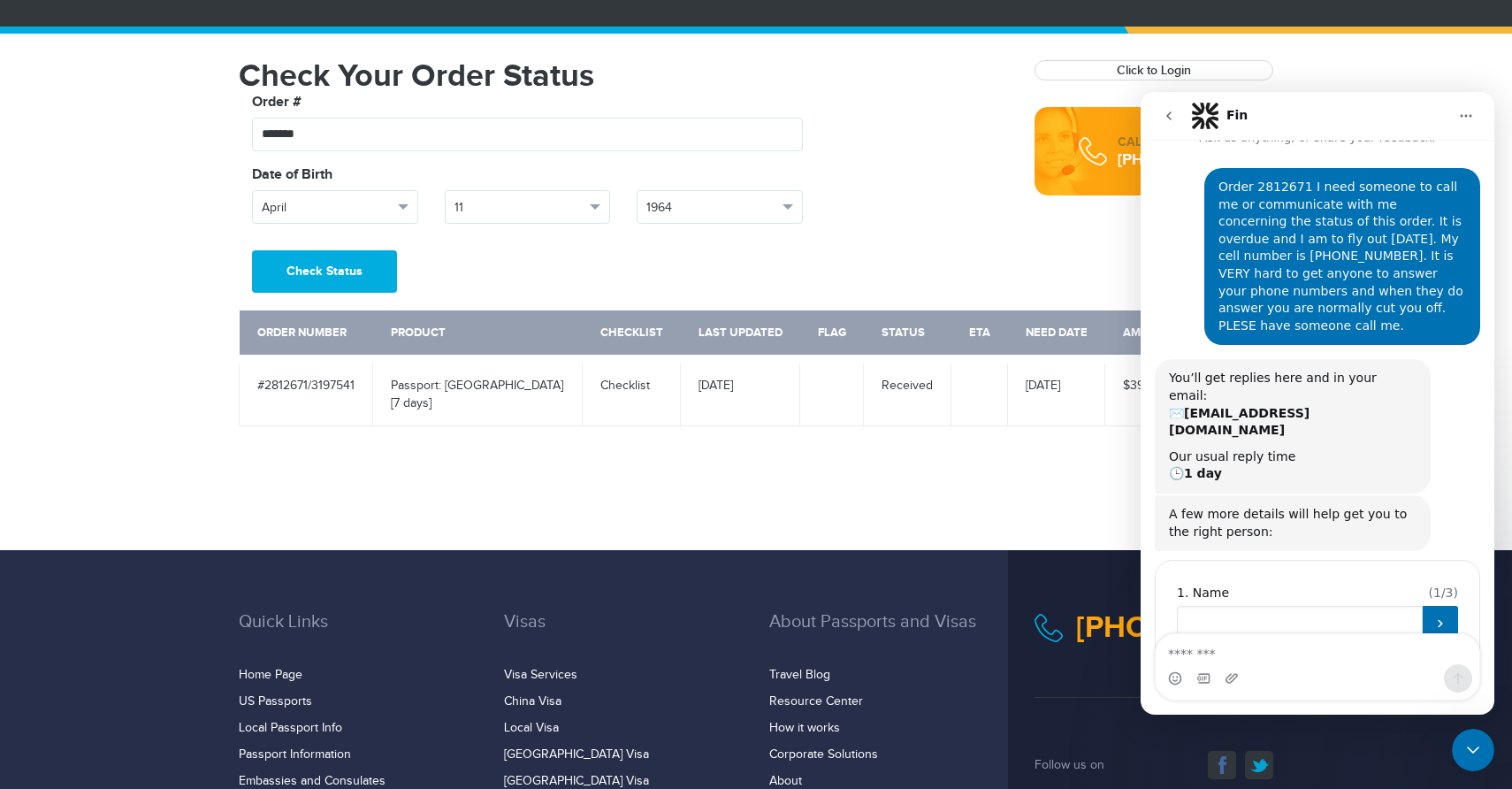
click at [1211, 605] on input "Name" at bounding box center [1299, 623] width 246 height 35
type input "**********"
click at [1445, 616] on icon "Submit" at bounding box center [1440, 623] width 15 height 15
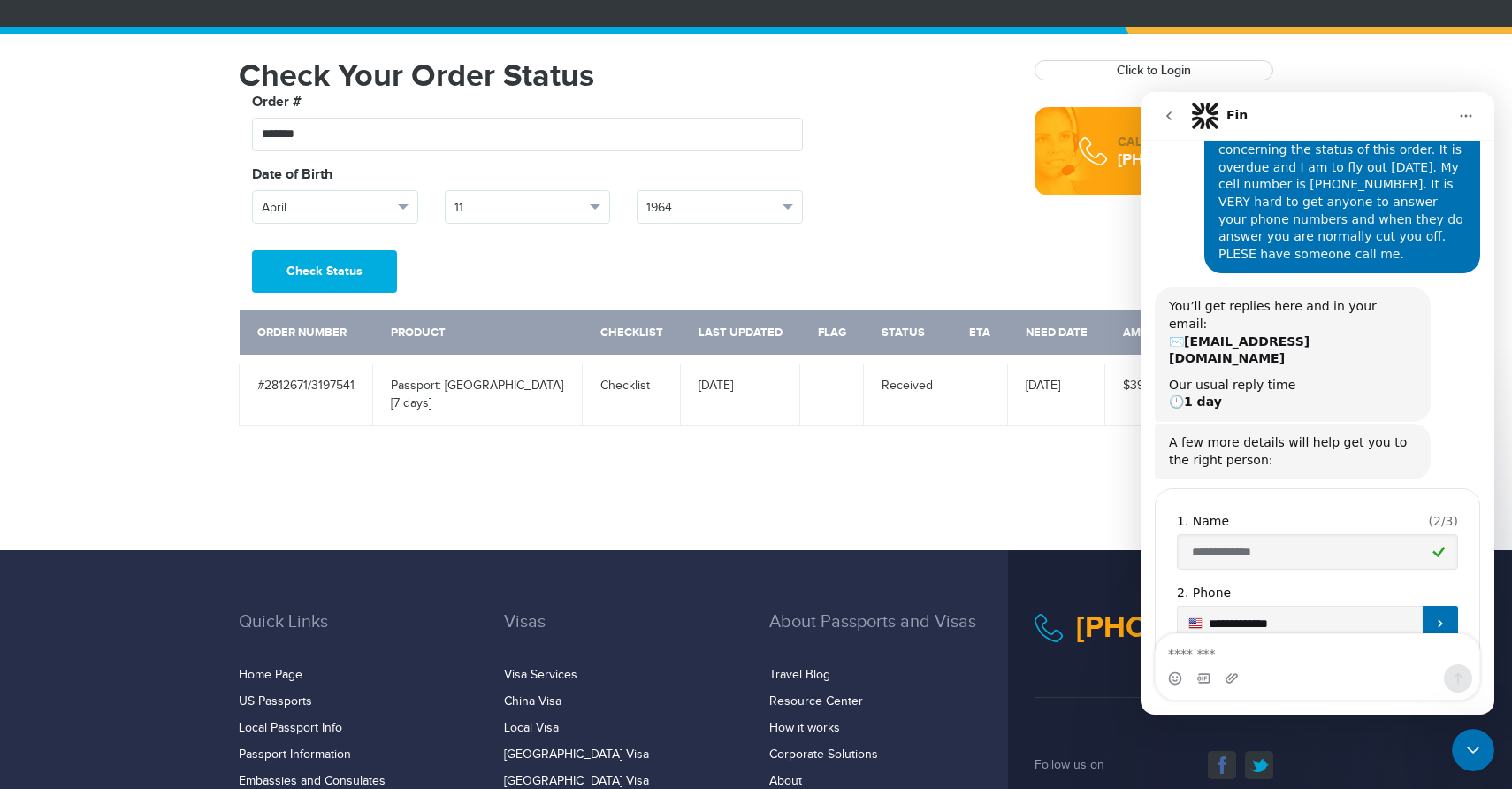
type input "**********"
click at [1437, 616] on icon "Submit" at bounding box center [1440, 623] width 15 height 15
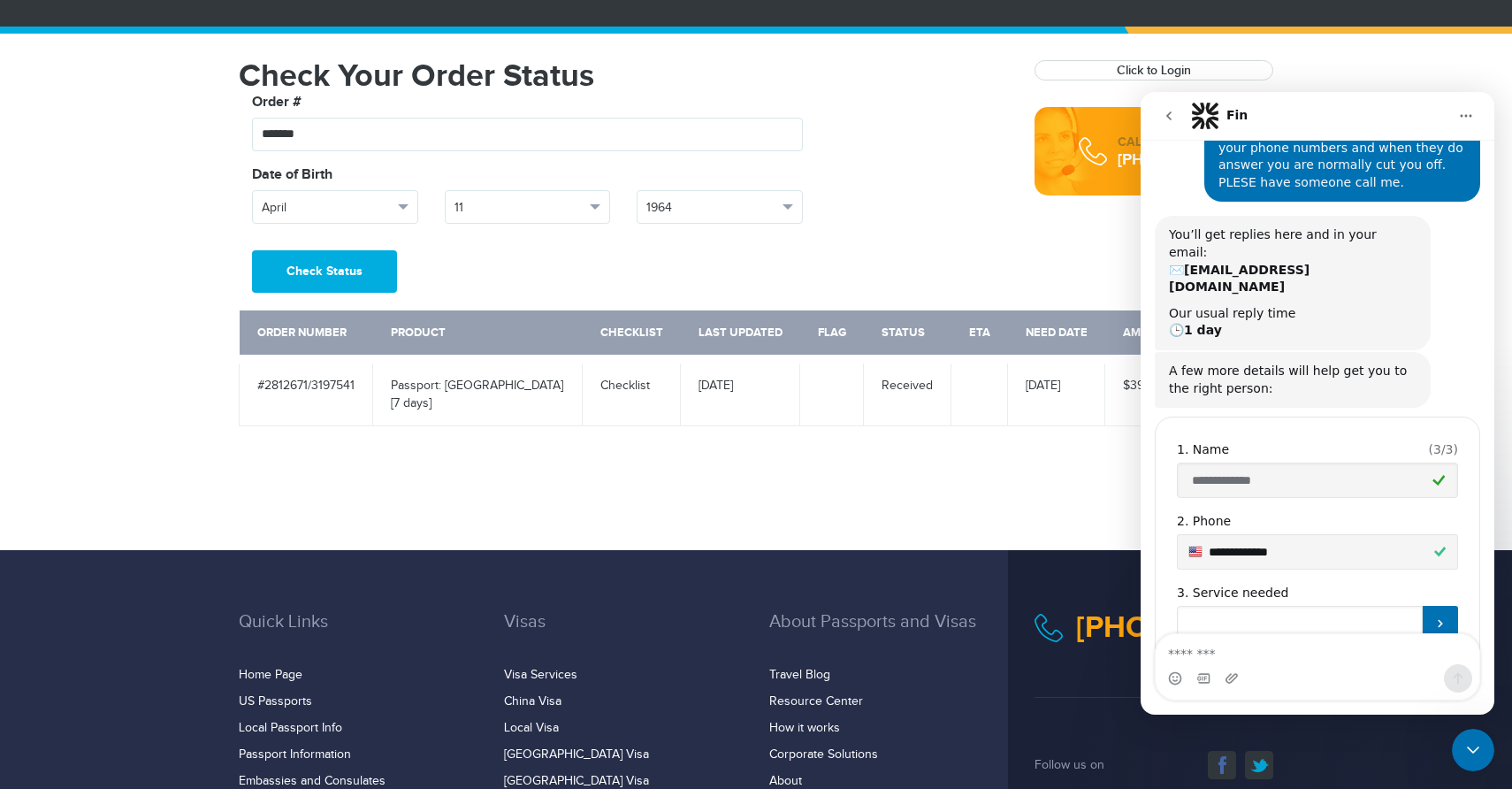
click at [1347, 605] on input "Service needed" at bounding box center [1299, 623] width 246 height 35
type input "**********"
click at [1442, 616] on icon "Submit" at bounding box center [1440, 623] width 15 height 15
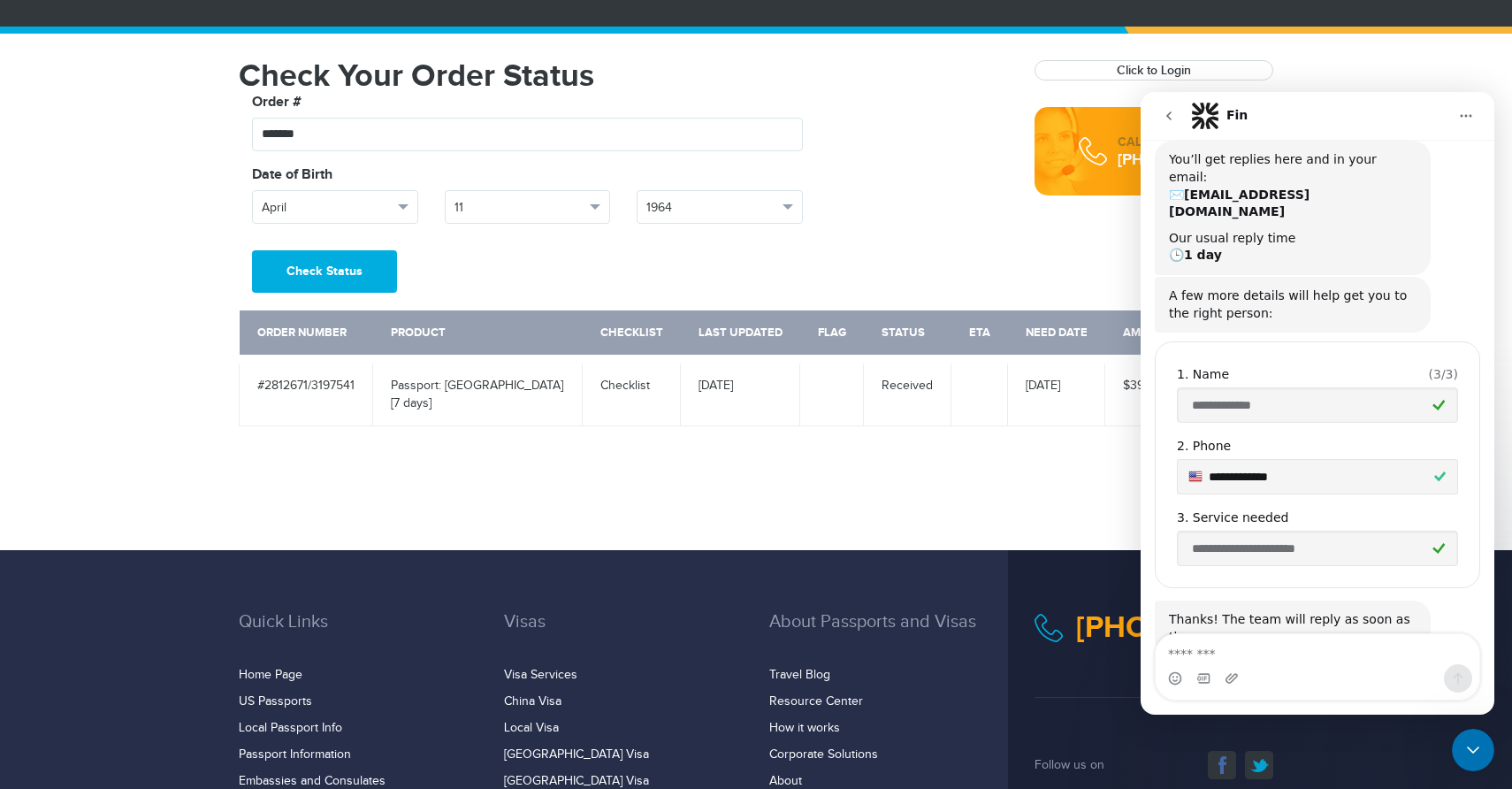
scroll to position [243, 0]
click at [1186, 648] on textarea "Message…" at bounding box center [1318, 649] width 324 height 30
click at [1173, 113] on icon "go back" at bounding box center [1169, 116] width 15 height 15
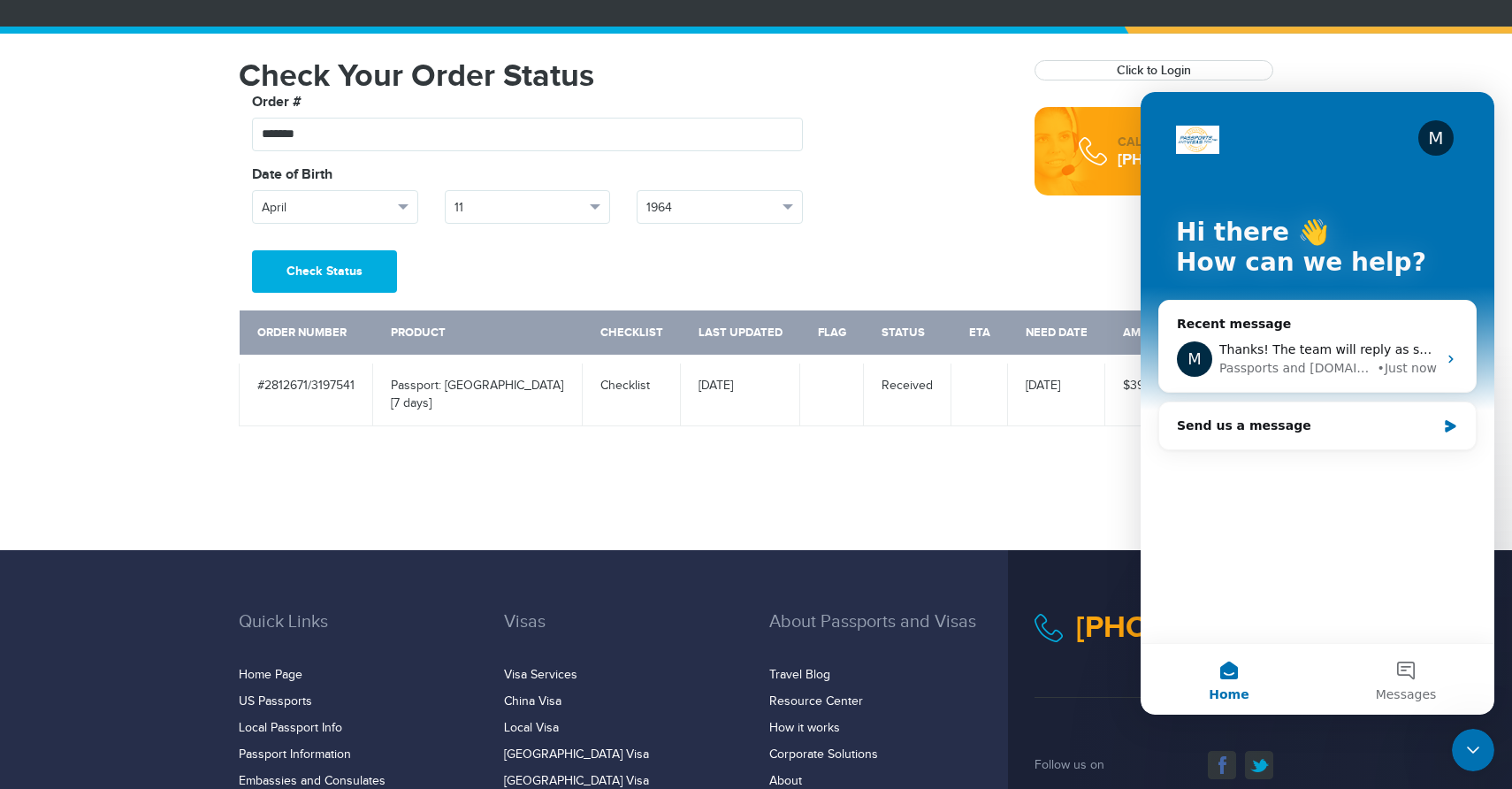
scroll to position [0, 0]
click at [1047, 240] on div "**********" at bounding box center [756, 176] width 1061 height 232
click at [1205, 121] on div "M" at bounding box center [1317, 138] width 283 height 35
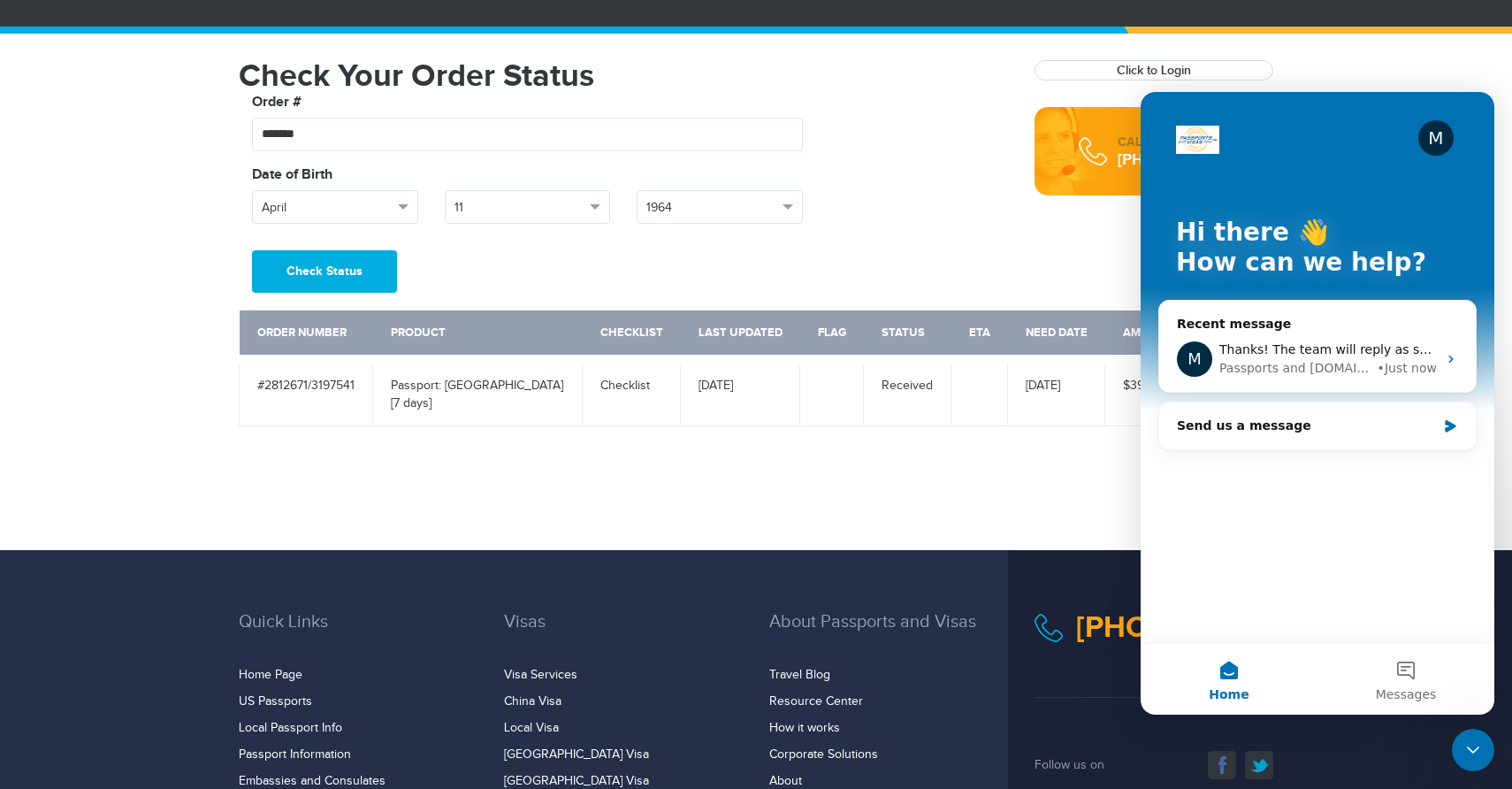
click at [1174, 190] on div "M Hi there 👋 How can we help?" at bounding box center [1318, 252] width 319 height 319
click at [1224, 670] on button "Home" at bounding box center [1229, 679] width 177 height 71
click at [1055, 451] on div "720-821-7464 Passports & Visas.com Login Check Status Passports Passport Renewa…" at bounding box center [756, 216] width 1512 height 668
click at [1469, 747] on icon "Close Intercom Messenger" at bounding box center [1473, 749] width 13 height 7
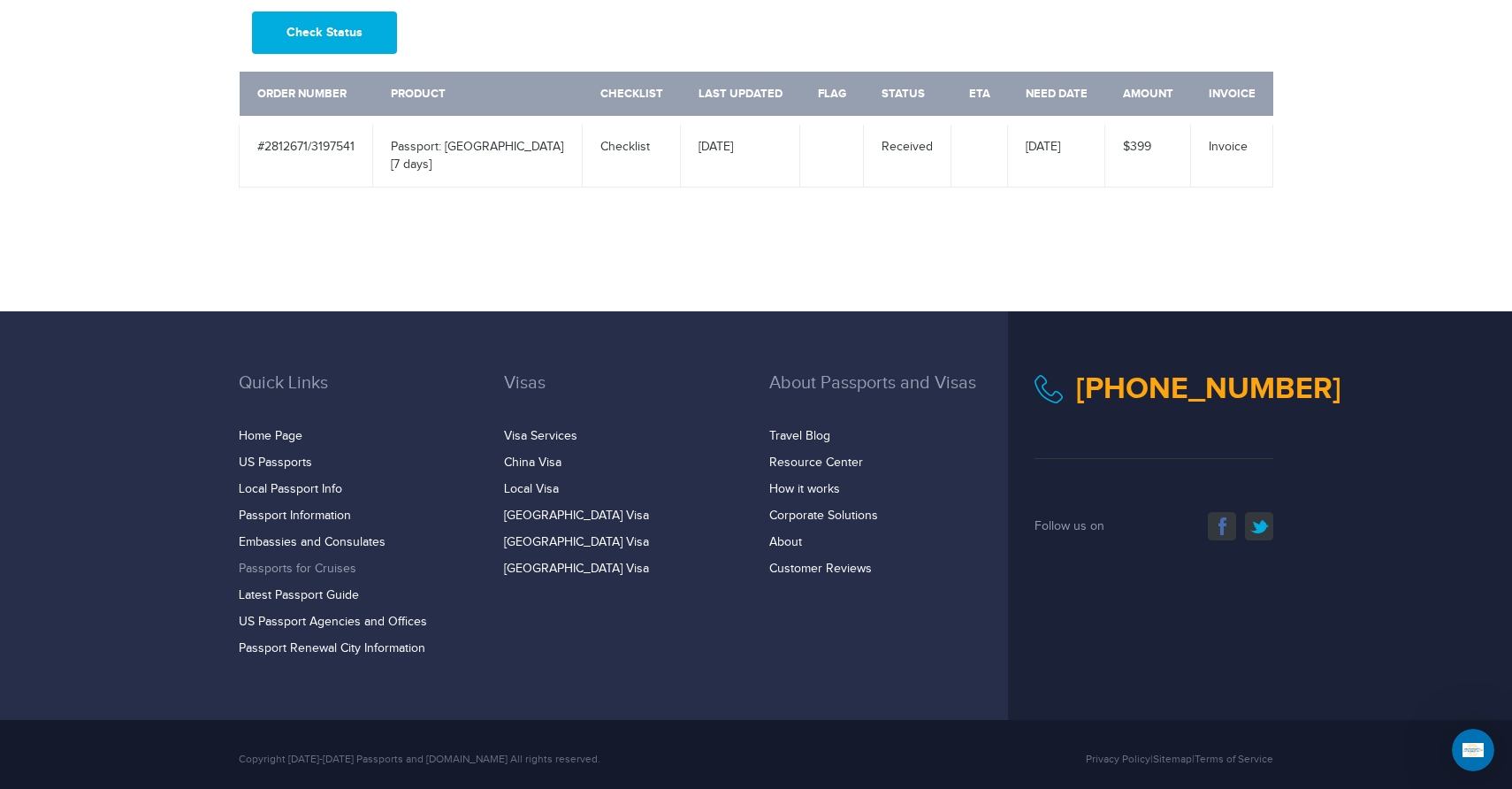
scroll to position [356, 0]
click at [251, 457] on link "US Passports" at bounding box center [276, 463] width 74 height 15
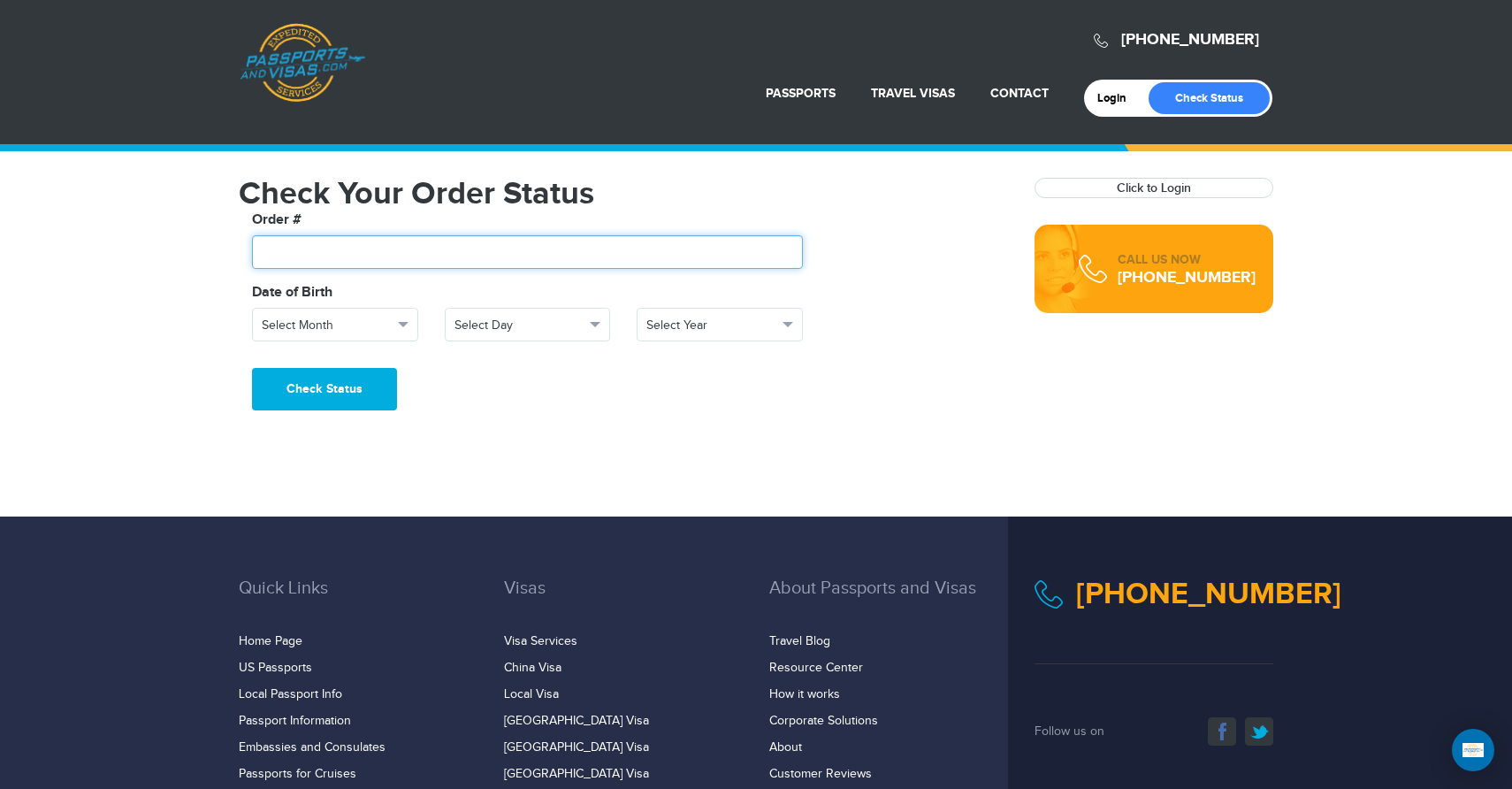
click at [369, 251] on input "text" at bounding box center [527, 252] width 551 height 34
type input "*******"
click at [398, 322] on span "button" at bounding box center [403, 324] width 11 height 5
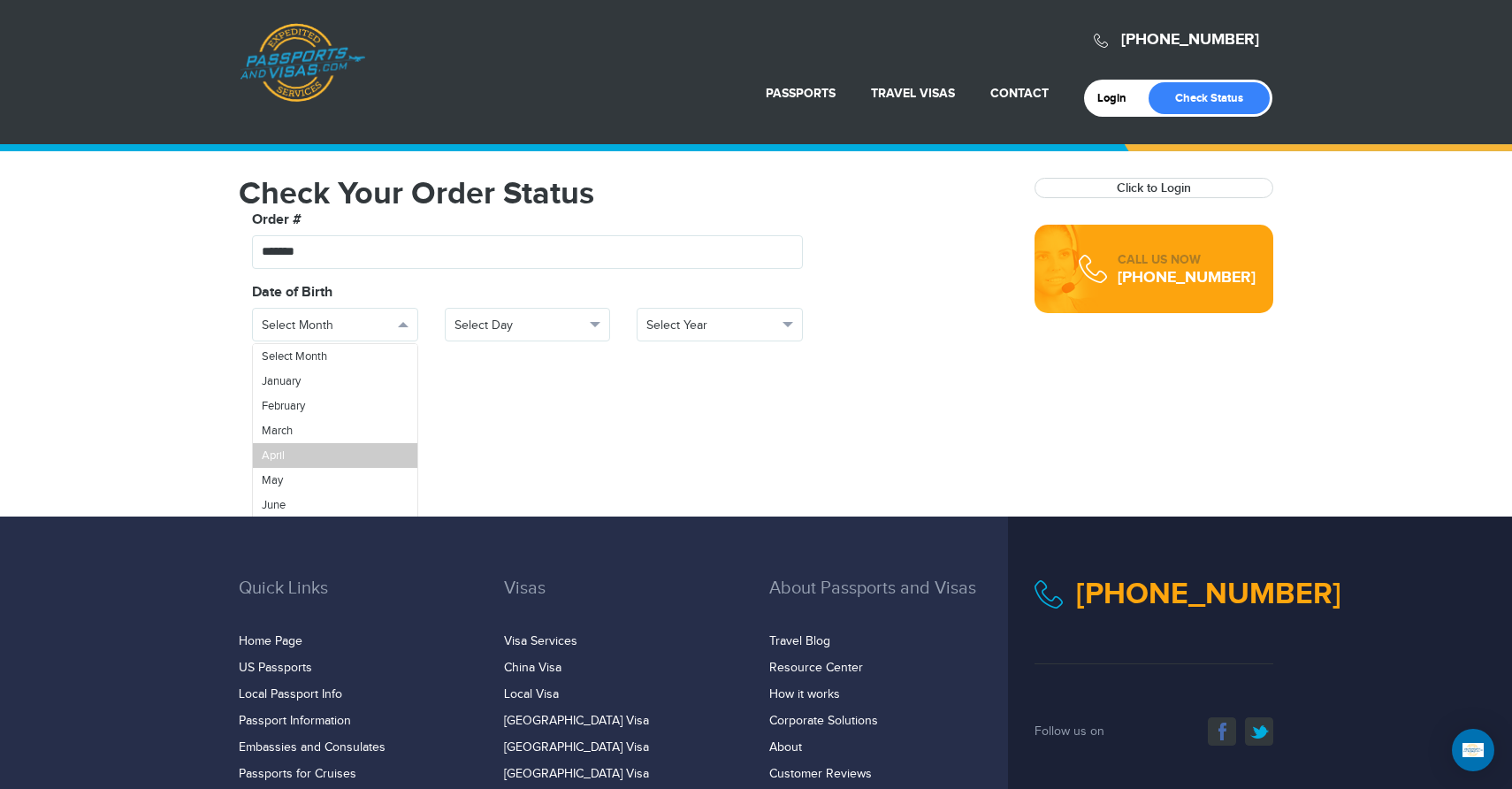
click at [350, 458] on link "April" at bounding box center [334, 455] width 164 height 24
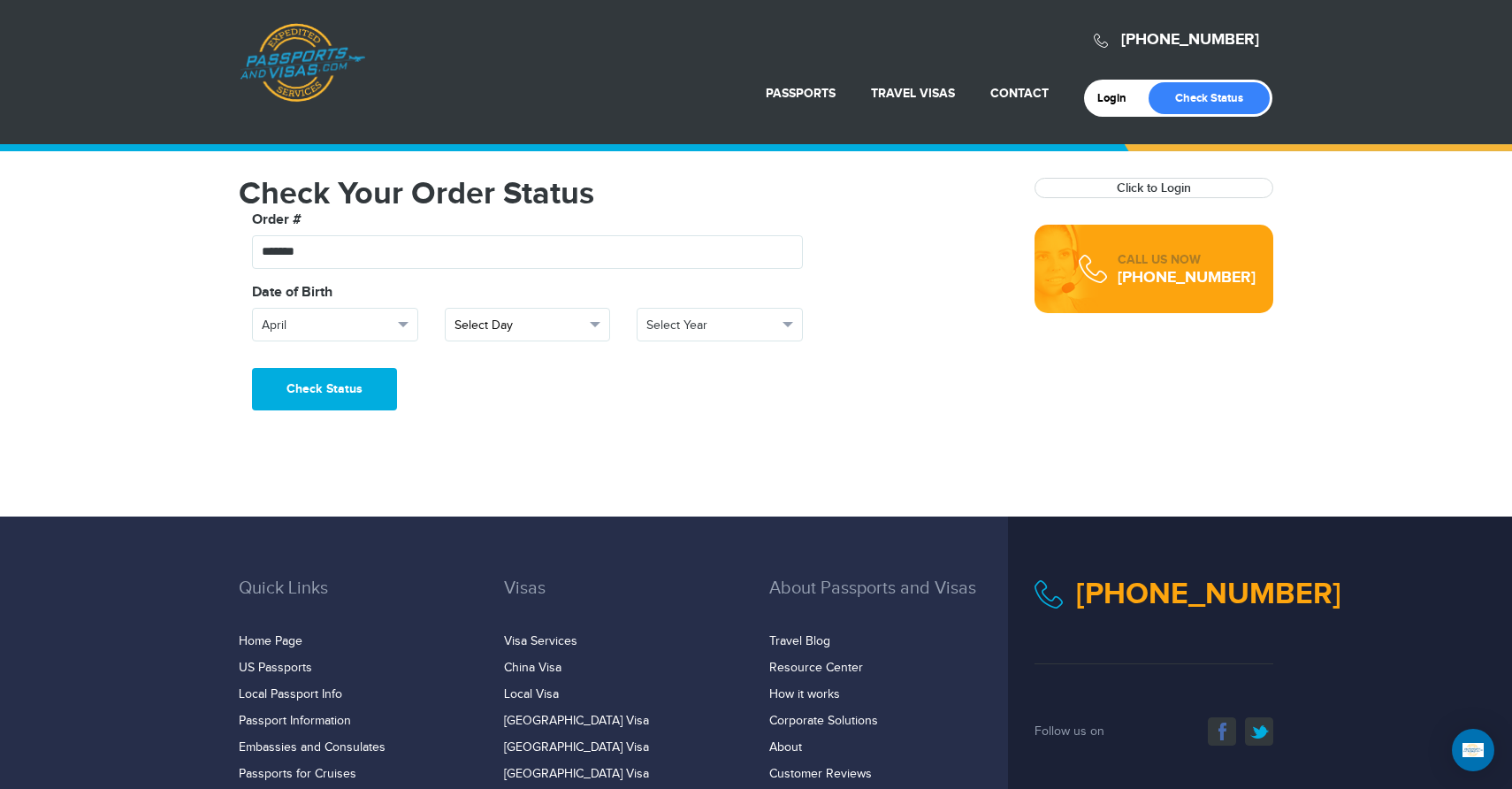
click at [484, 317] on span "Select Day" at bounding box center [520, 326] width 131 height 17
click at [472, 467] on link "11" at bounding box center [528, 475] width 164 height 24
click at [670, 314] on button "Select Year" at bounding box center [719, 325] width 166 height 34
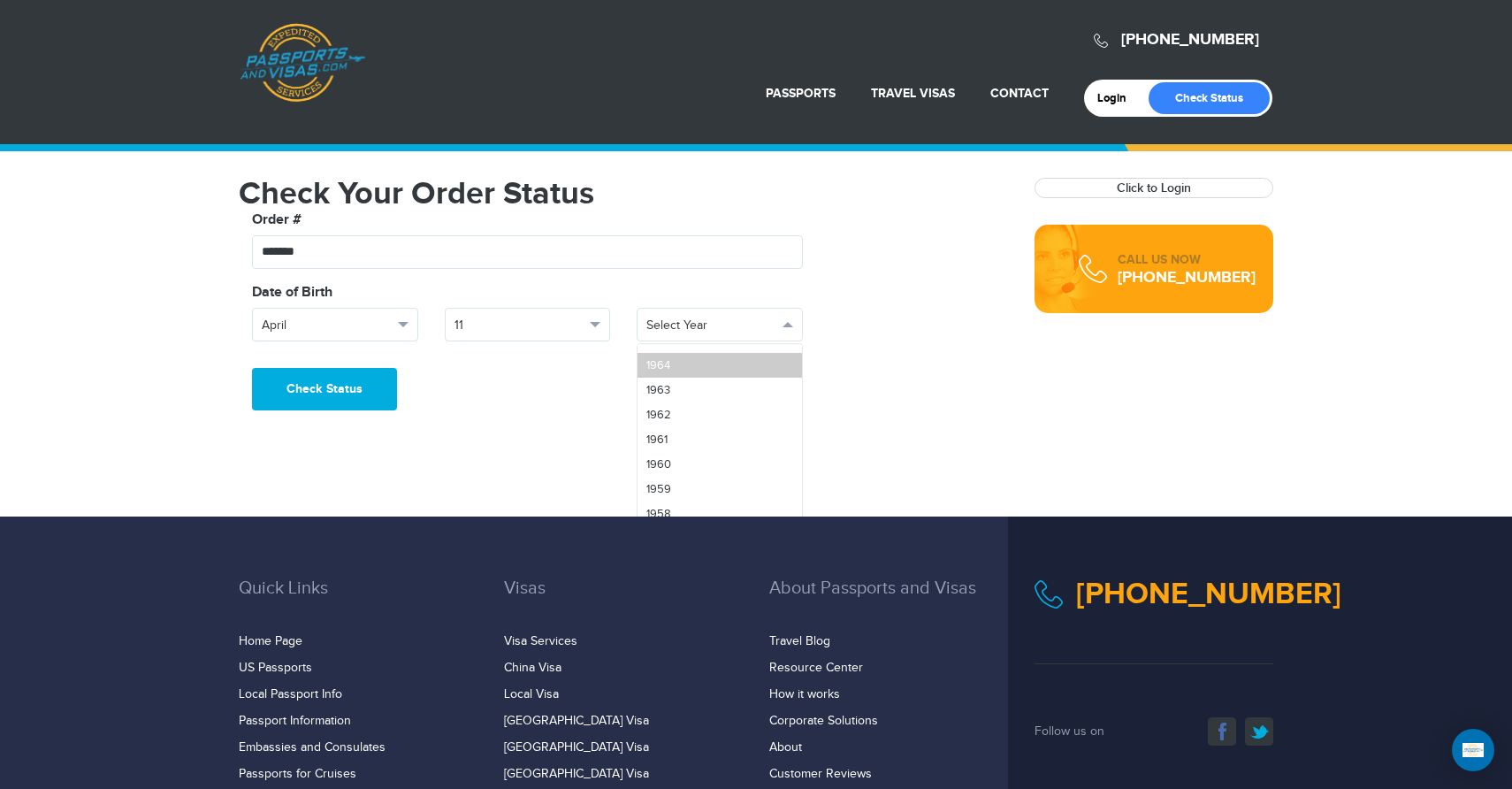
click at [660, 367] on span "1964" at bounding box center [658, 365] width 24 height 15
click at [322, 394] on button "Check Status" at bounding box center [324, 390] width 145 height 43
